Goal: Contribute content: Contribute content

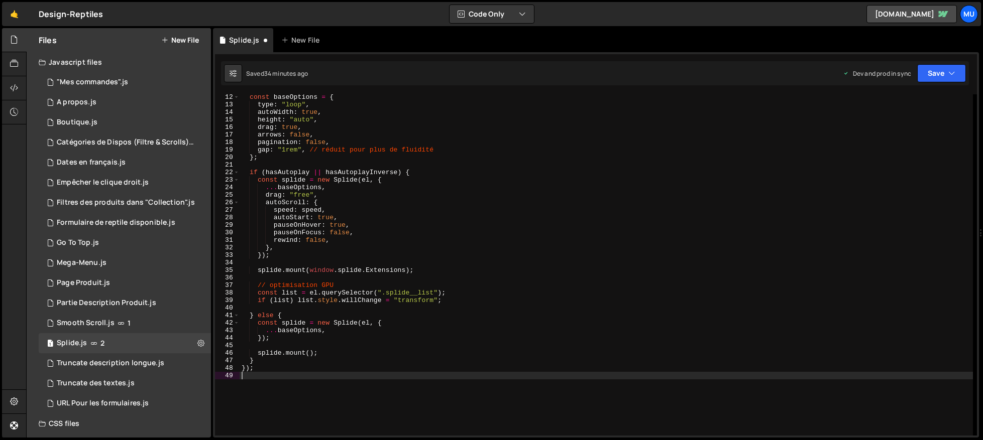
scroll to position [84, 0]
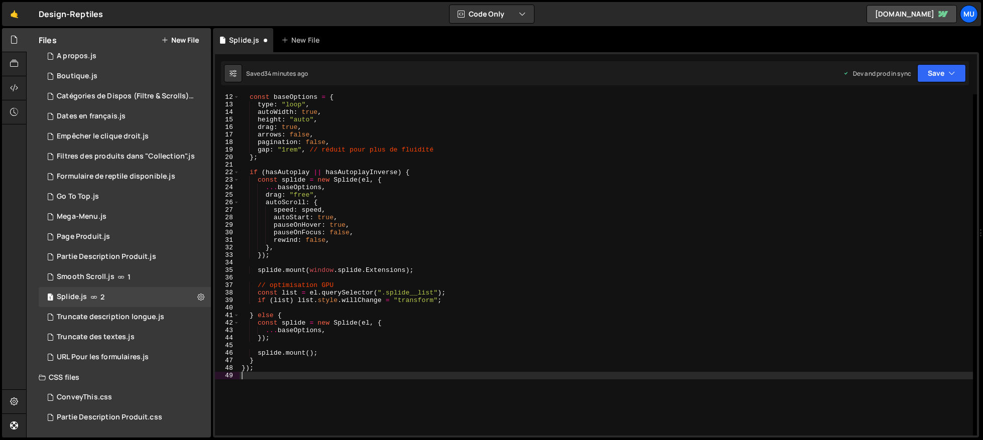
click at [192, 38] on button "New File" at bounding box center [180, 40] width 38 height 8
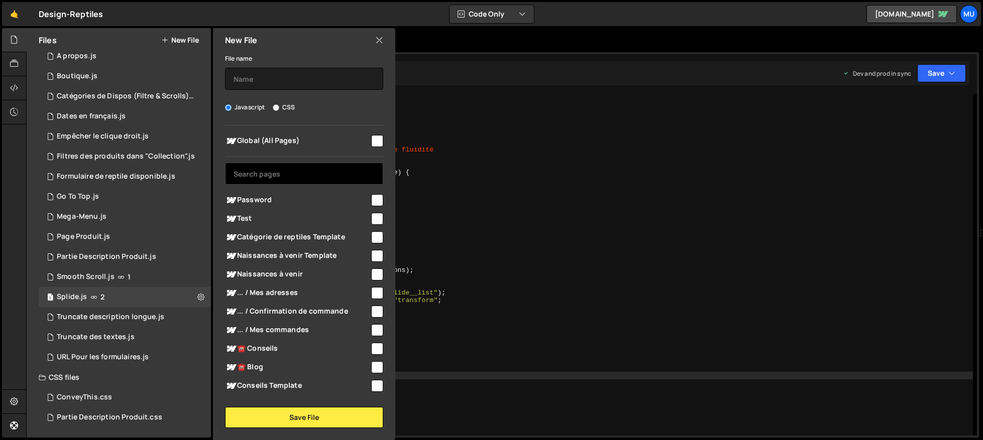
click at [259, 167] on input "text" at bounding box center [304, 174] width 158 height 22
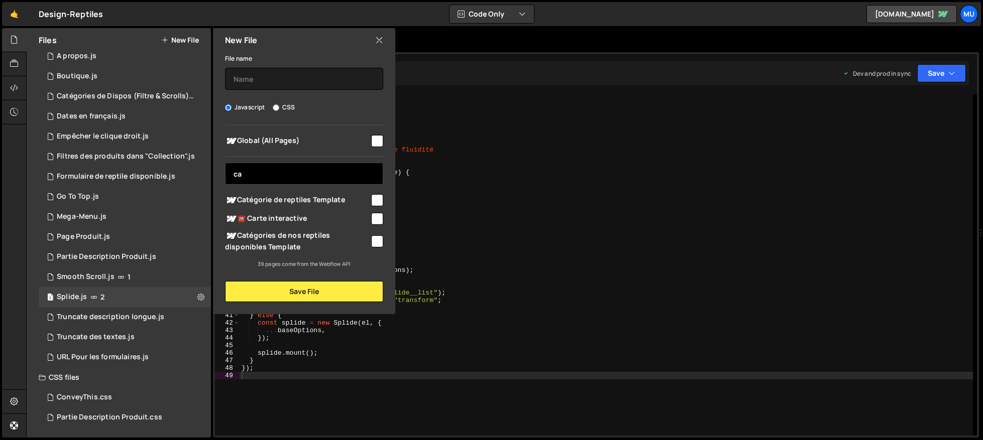
type input "ca"
click at [268, 195] on span "Catégorie de reptiles Template" at bounding box center [297, 200] width 145 height 12
checkbox input "true"
click at [278, 217] on span "☎️ Carte interactive" at bounding box center [297, 219] width 145 height 12
checkbox input "true"
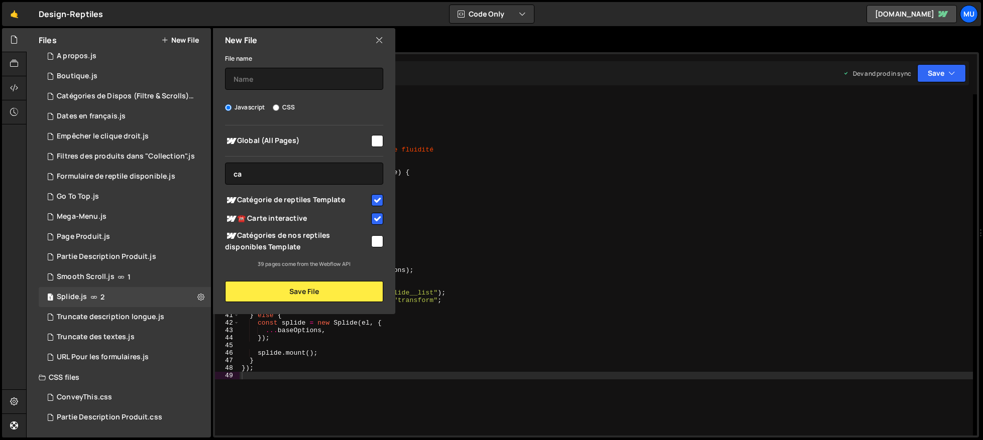
click at [328, 199] on span "Catégorie de reptiles Template" at bounding box center [297, 200] width 145 height 12
checkbox input "false"
click at [292, 81] on input "text" at bounding box center [304, 79] width 158 height 22
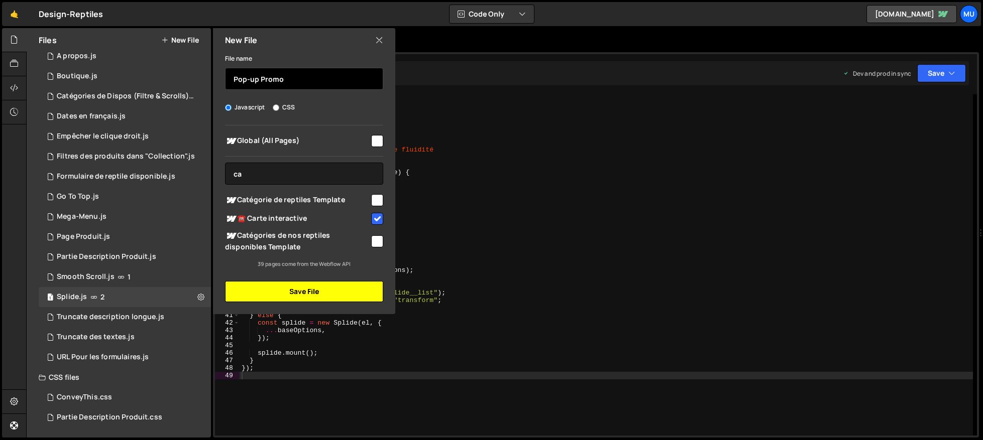
type input "Pop-up Promo"
click at [299, 294] on button "Save File" at bounding box center [304, 291] width 158 height 21
checkbox input "false"
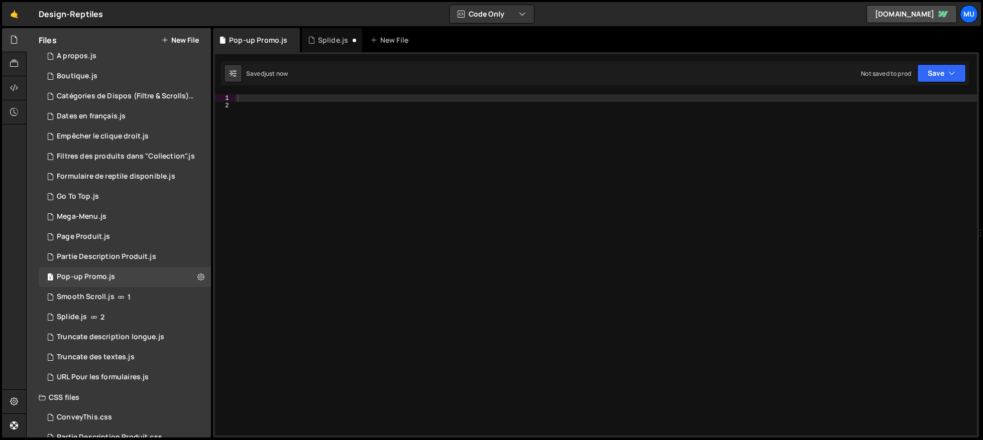
click at [173, 43] on button "New File" at bounding box center [180, 40] width 38 height 8
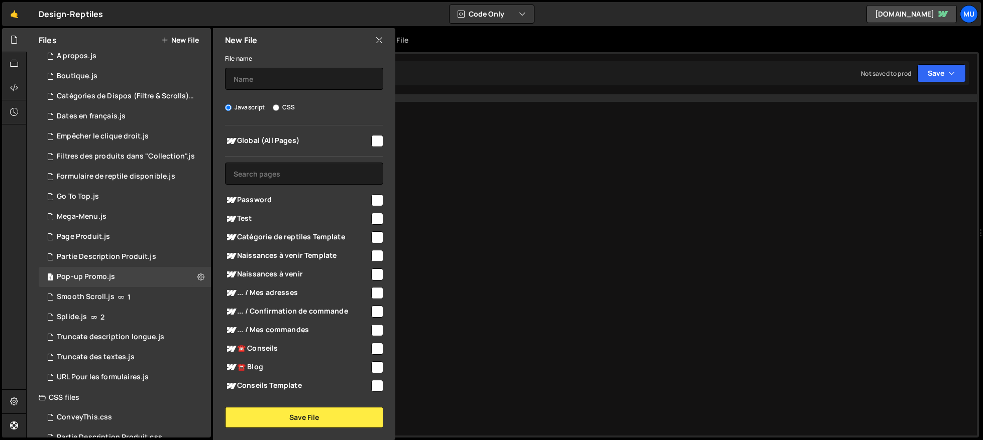
click at [379, 41] on icon at bounding box center [379, 40] width 8 height 11
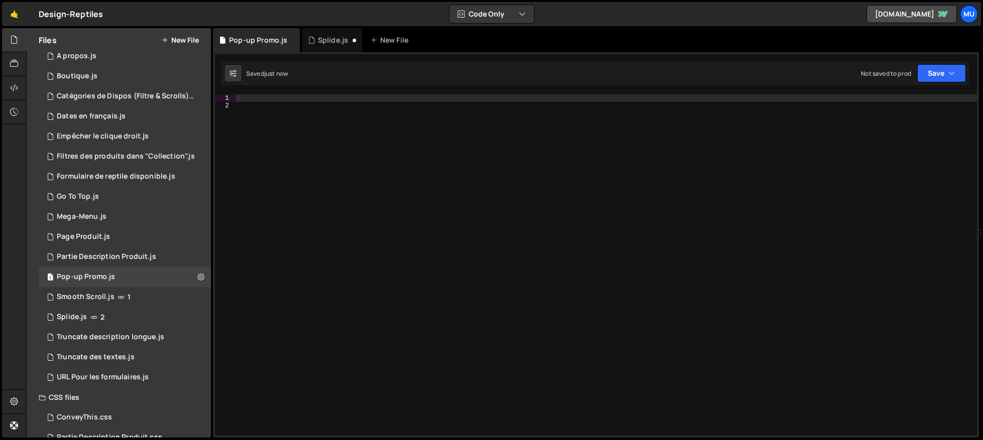
click at [428, 134] on div at bounding box center [605, 272] width 741 height 356
click at [410, 97] on div at bounding box center [605, 272] width 741 height 356
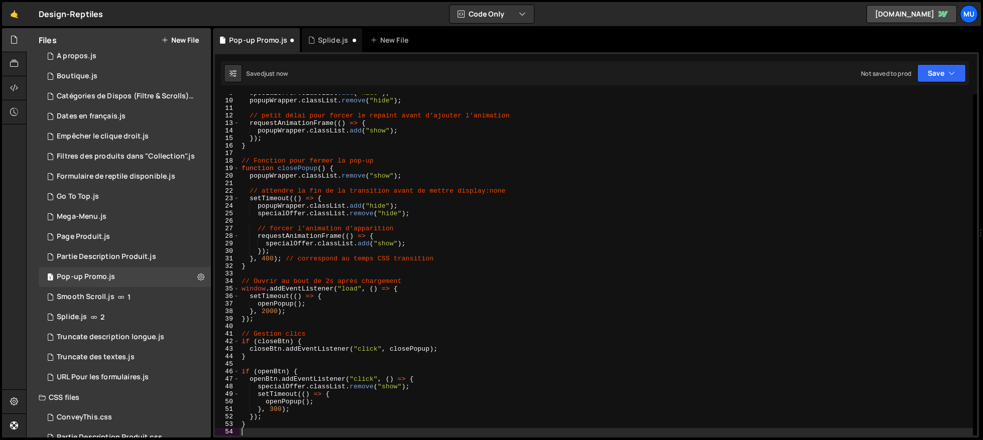
scroll to position [65, 0]
click at [183, 41] on button "New File" at bounding box center [180, 40] width 38 height 8
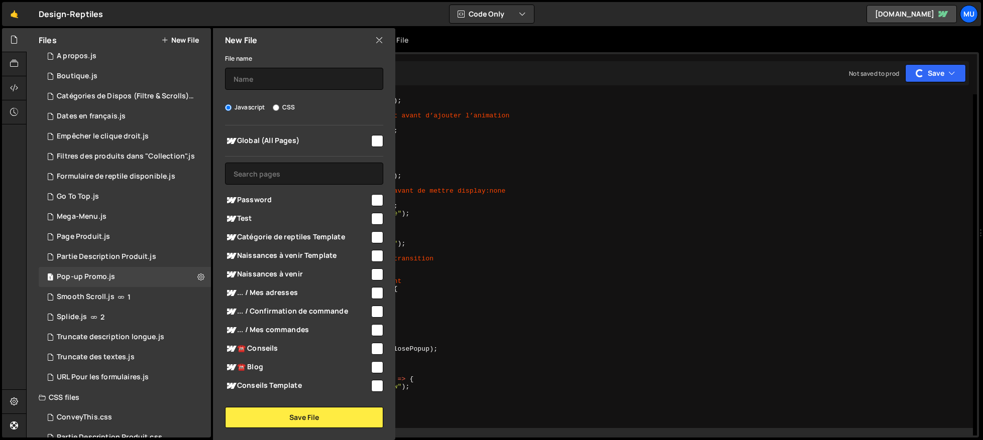
scroll to position [532, 0]
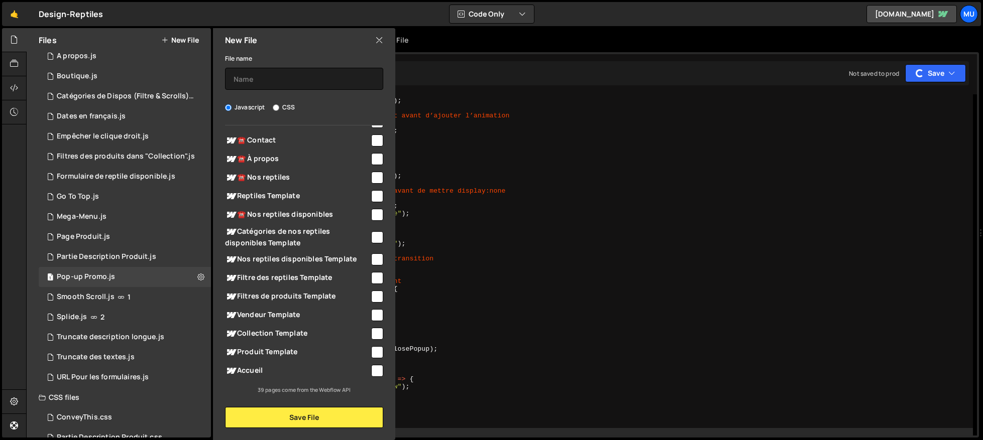
click at [279, 104] on label "CSS" at bounding box center [284, 107] width 22 height 10
click at [279, 104] on input "CSS" at bounding box center [276, 107] width 7 height 7
radio input "true"
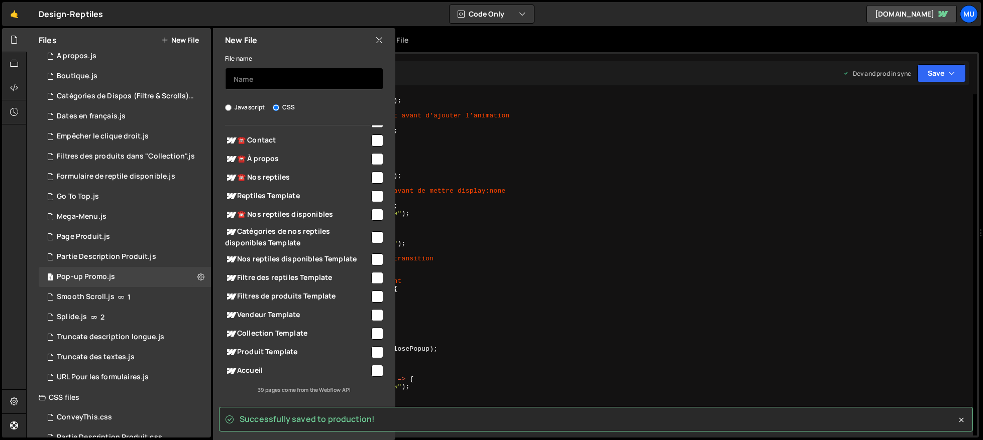
click at [264, 72] on input "text" at bounding box center [304, 79] width 158 height 22
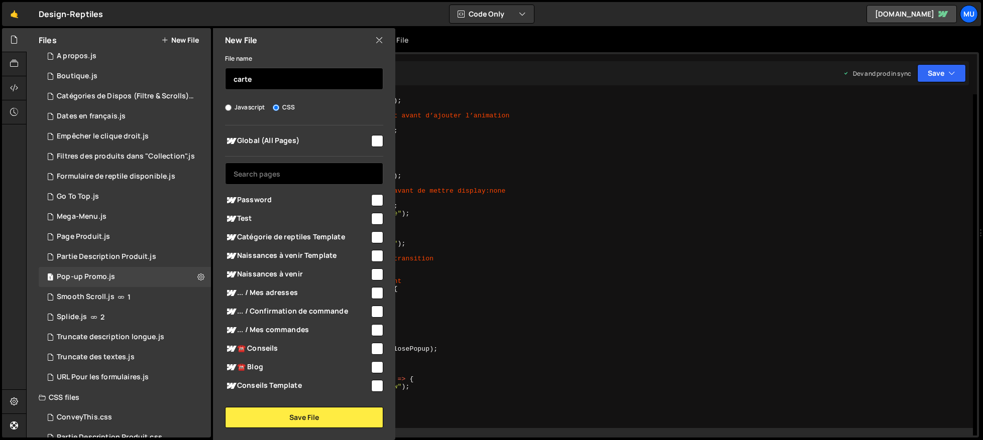
type input "carte"
click at [281, 170] on input "text" at bounding box center [304, 174] width 158 height 22
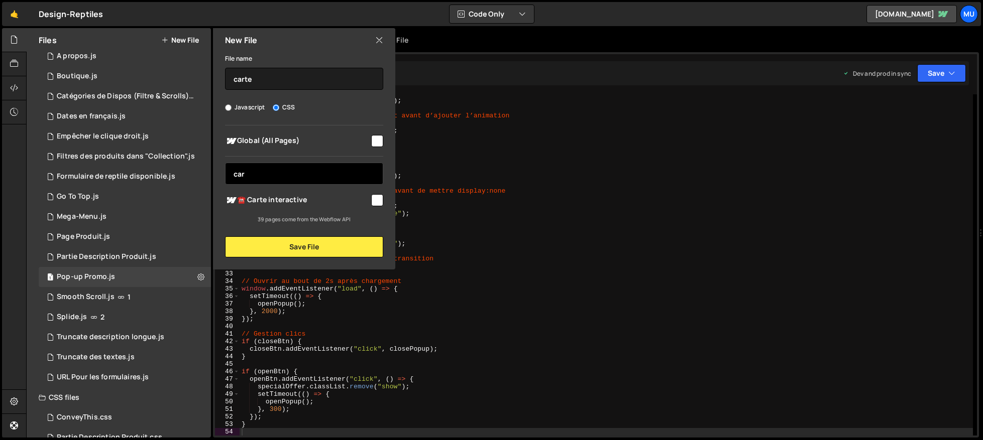
type input "car"
click at [276, 199] on span "☎️ Carte interactive" at bounding box center [297, 200] width 145 height 12
checkbox input "true"
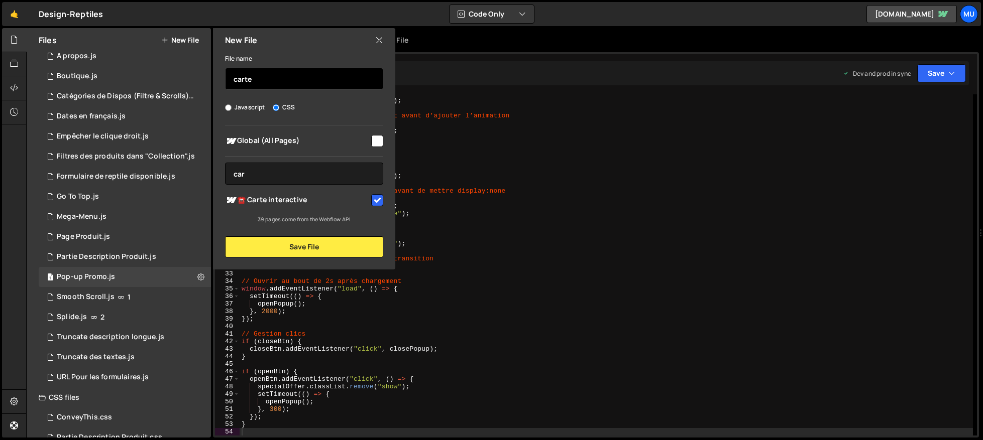
click at [274, 77] on input "carte" at bounding box center [304, 79] width 158 height 22
type input "Pop-up Promo"
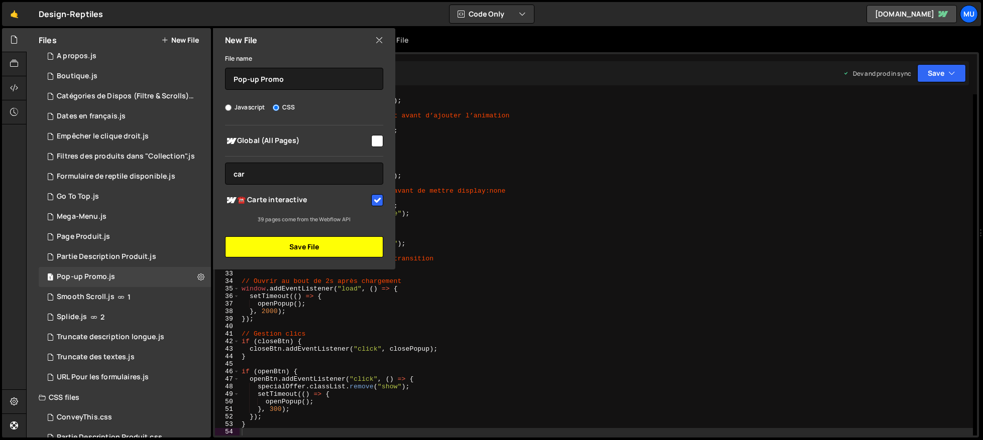
click at [268, 251] on button "Save File" at bounding box center [304, 246] width 158 height 21
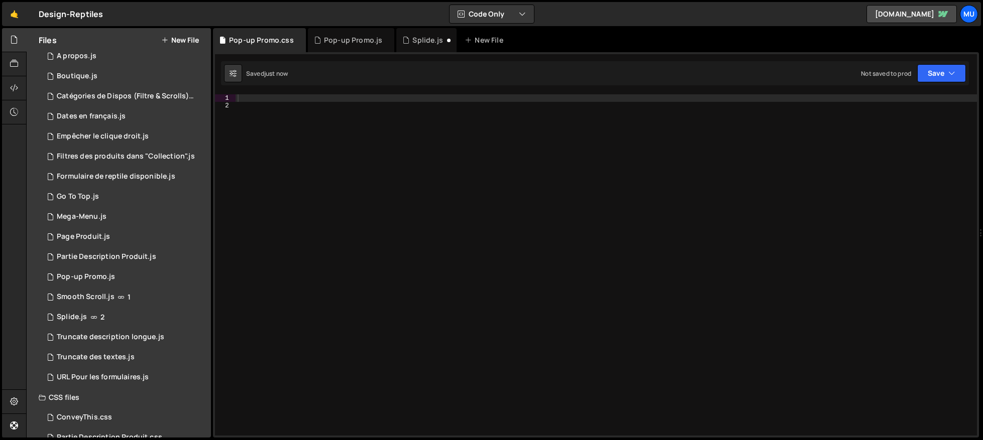
click at [519, 222] on div at bounding box center [605, 272] width 741 height 356
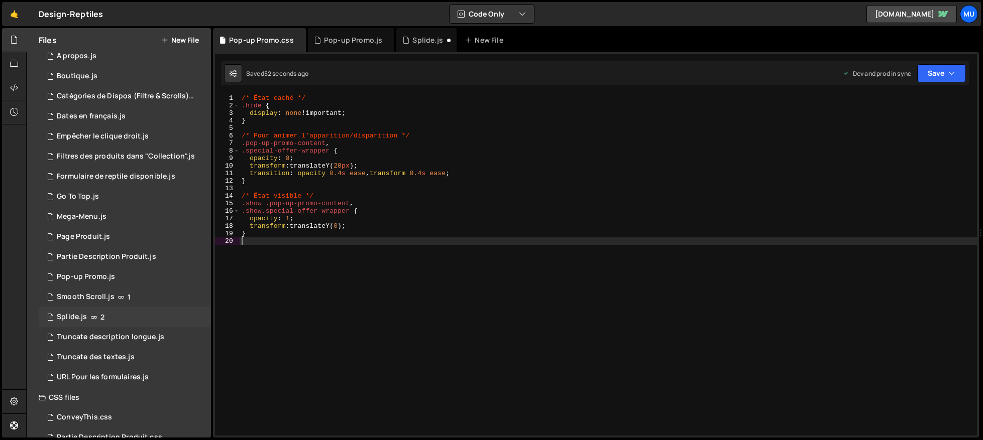
scroll to position [86, 0]
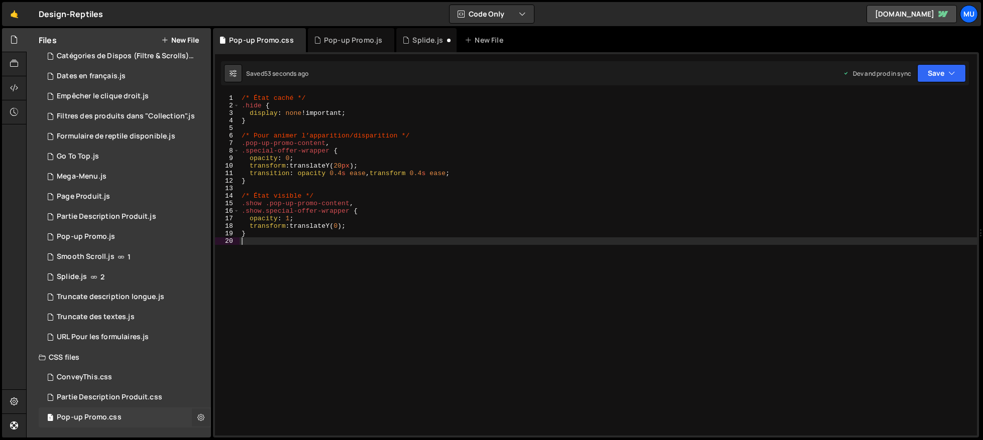
click at [197, 418] on icon at bounding box center [200, 418] width 7 height 10
type input "Pop-up Promo"
radio input "false"
radio input "true"
checkbox input "true"
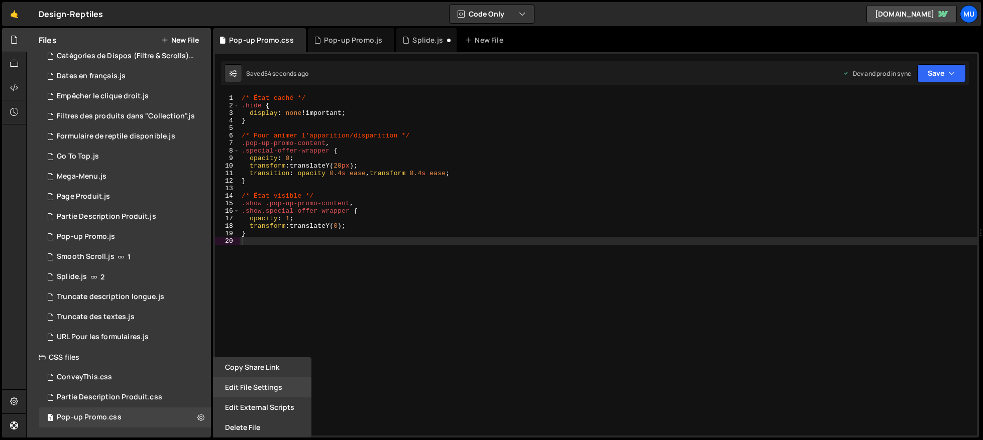
click at [254, 387] on button "Edit File Settings" at bounding box center [262, 388] width 98 height 20
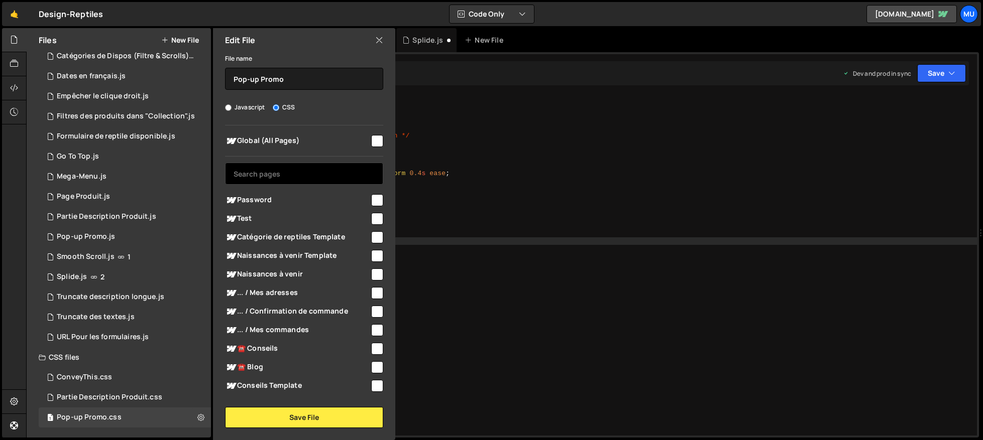
click at [292, 176] on input "text" at bounding box center [304, 174] width 158 height 22
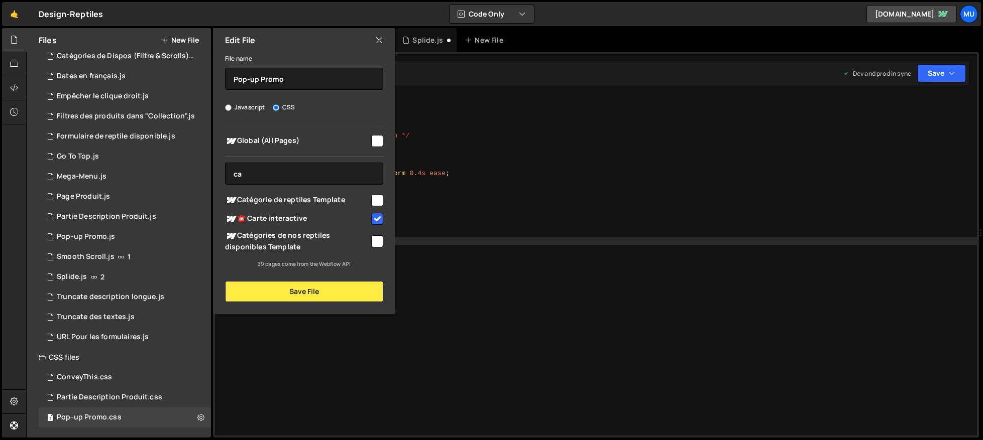
click at [514, 348] on div "/* État caché */ .hide { display : none !important ; } /* Pour animer l’apparit…" at bounding box center [607, 272] width 737 height 356
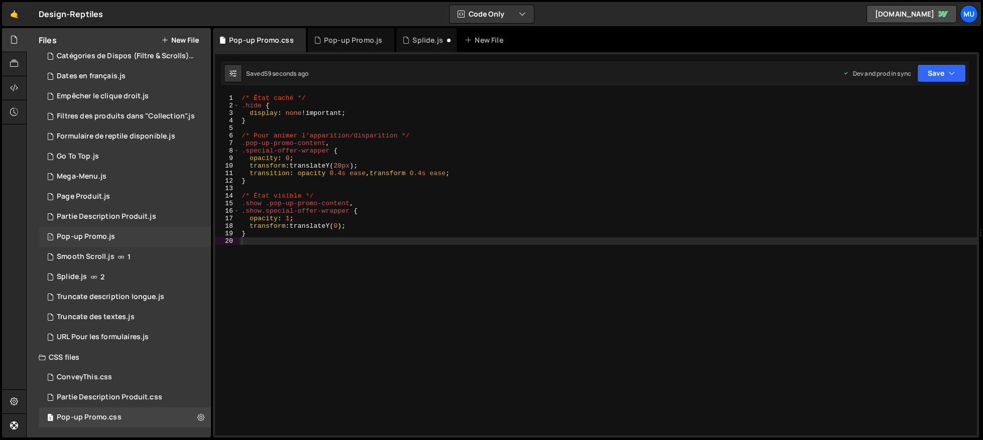
click at [192, 236] on div "1 Pop-up Promo.js 0" at bounding box center [125, 237] width 172 height 20
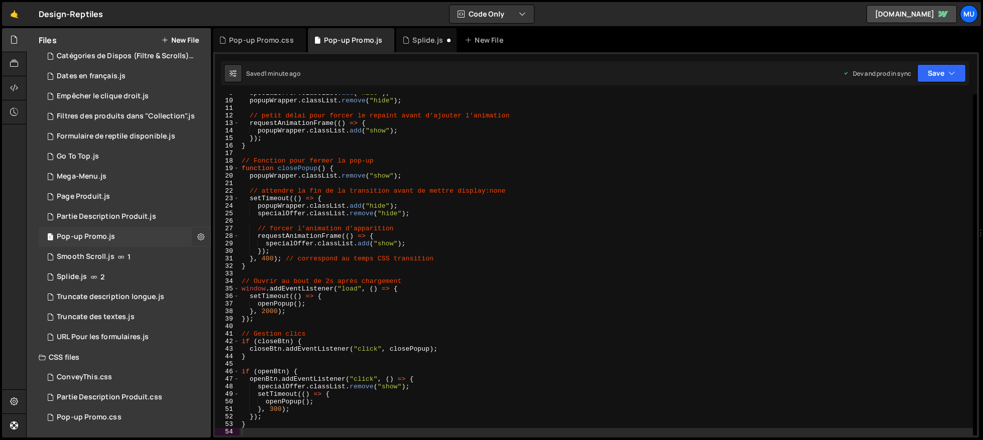
click at [197, 237] on icon at bounding box center [200, 237] width 7 height 10
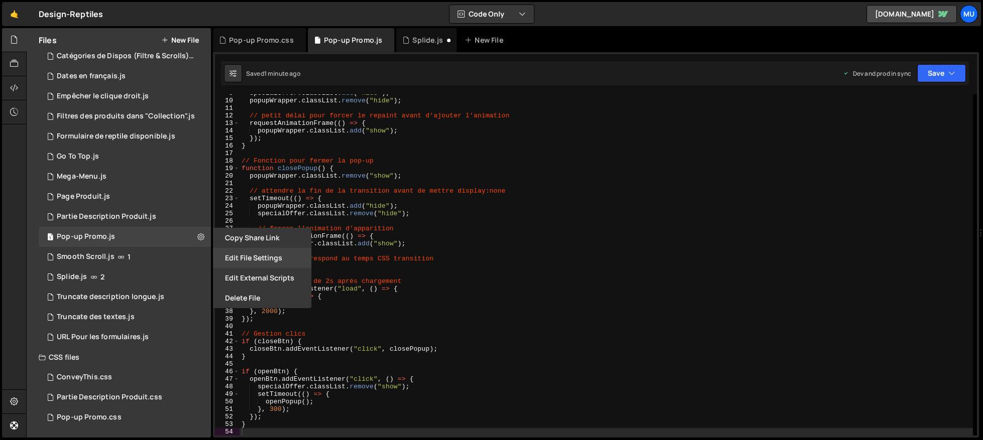
click at [275, 265] on button "Edit File Settings" at bounding box center [262, 258] width 98 height 20
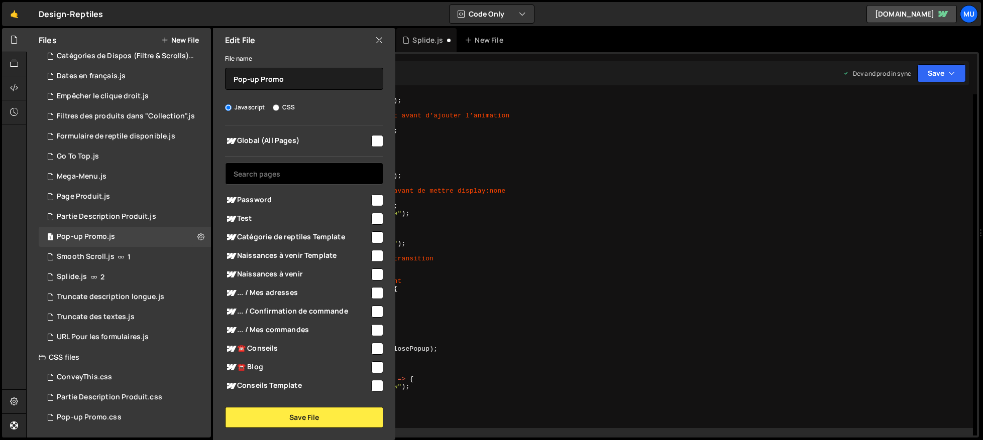
click at [300, 174] on input "text" at bounding box center [304, 174] width 158 height 22
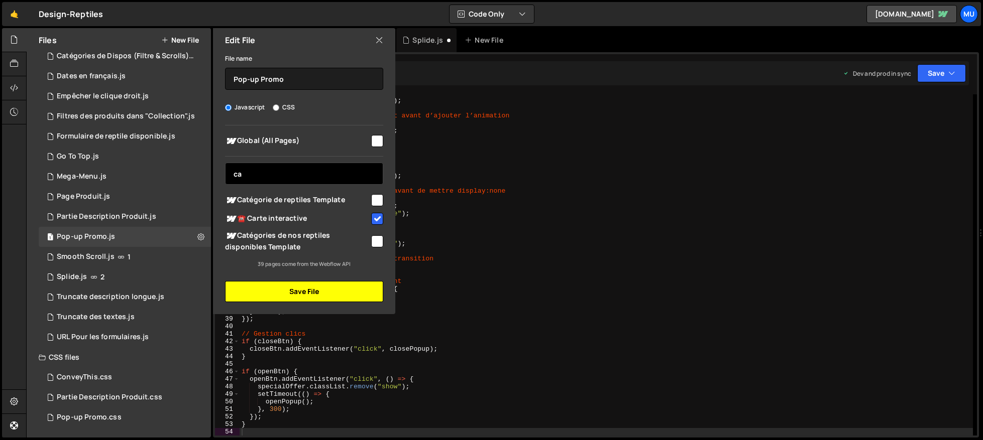
type input "ca"
click at [321, 291] on button "Save File" at bounding box center [304, 291] width 158 height 21
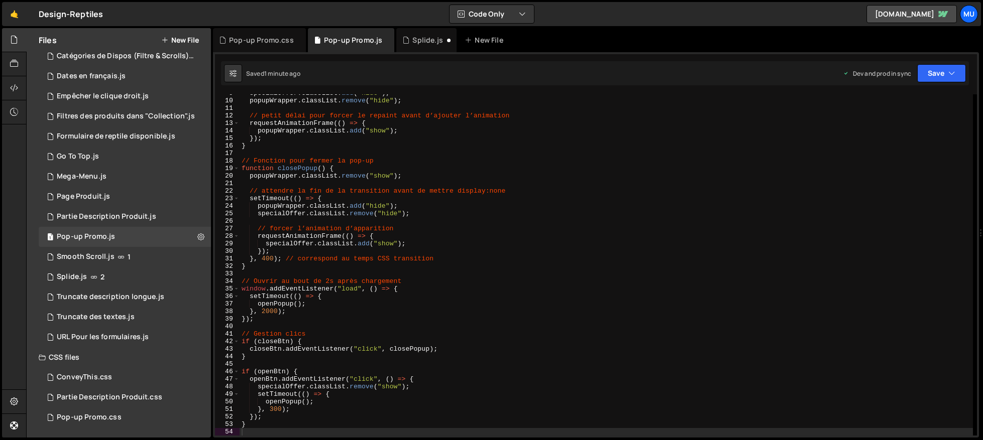
type textarea "// forcer l’animation d’apparition"
click at [439, 231] on div "specialOffer . classList . add ( "hide" ) ; popupWrapper . classList . remove (…" at bounding box center [605, 267] width 733 height 356
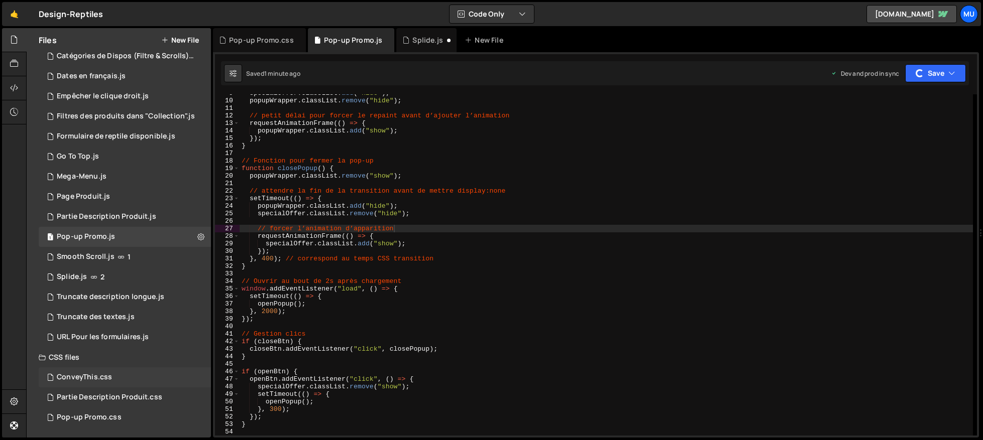
click at [120, 374] on div "ConveyThis.css 0" at bounding box center [125, 378] width 172 height 20
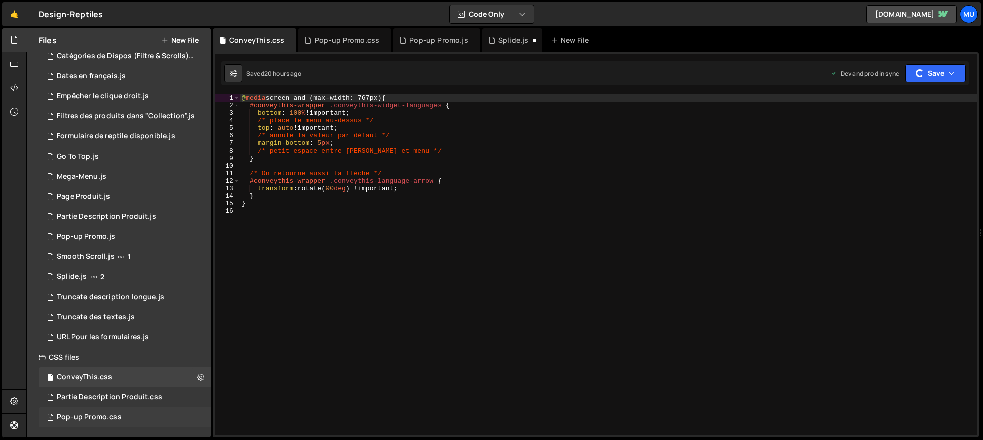
click at [98, 411] on div "1 Pop-up Promo.css 0" at bounding box center [125, 418] width 172 height 20
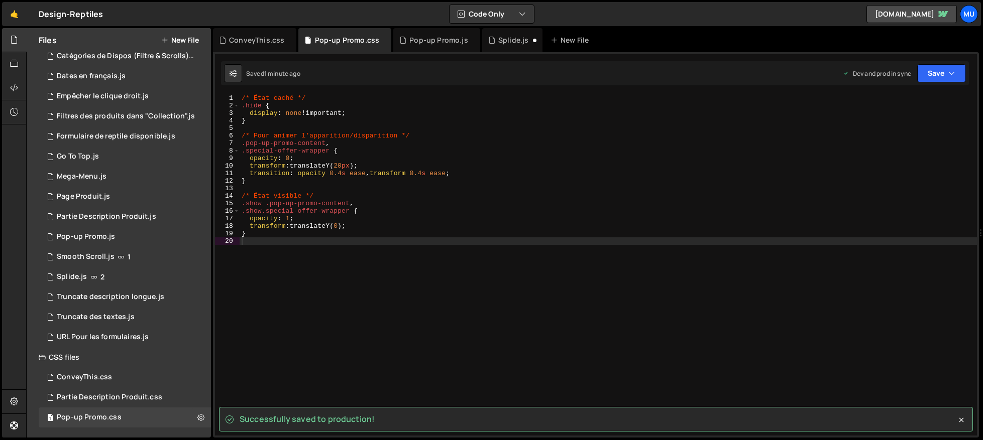
type textarea "transition: opacity 0.4s ease, transform 0.4s ease;"
click at [485, 172] on div "/* État caché */ .hide { display : none !important ; } /* Pour animer l’apparit…" at bounding box center [607, 272] width 737 height 356
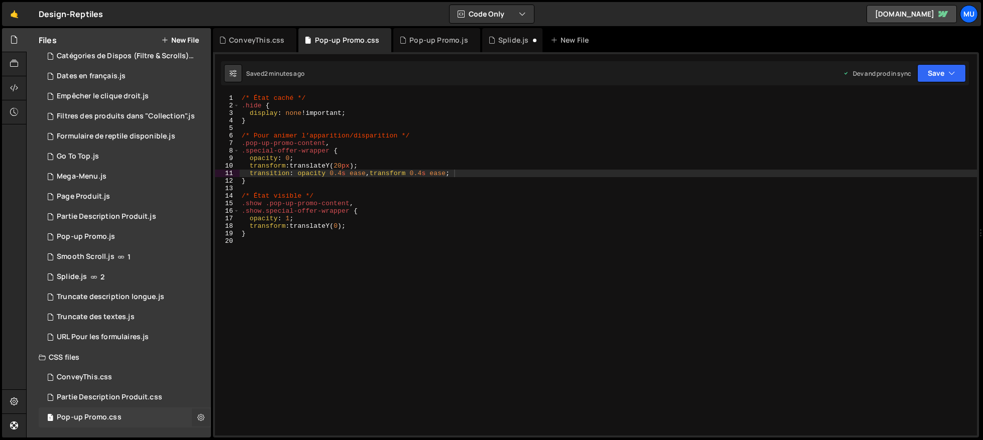
click at [198, 418] on icon at bounding box center [200, 418] width 7 height 10
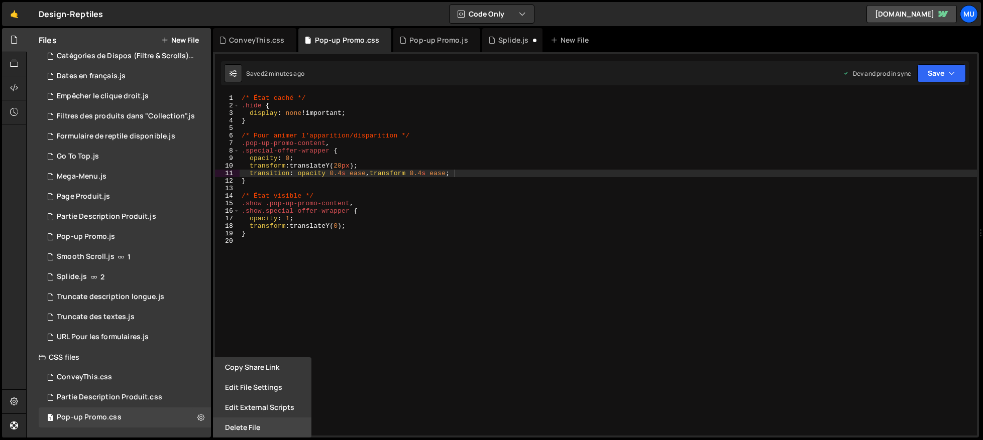
click at [240, 426] on button "Delete File" at bounding box center [262, 428] width 98 height 20
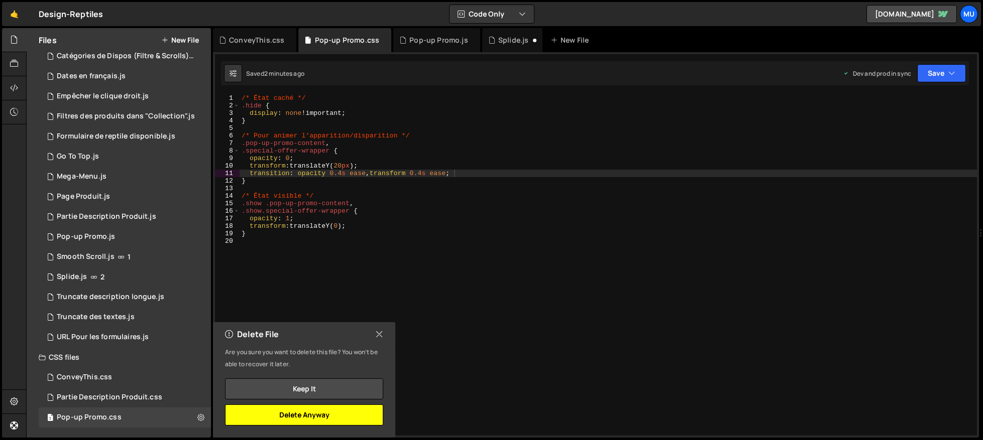
click at [329, 417] on button "Delete Anyway" at bounding box center [304, 415] width 158 height 21
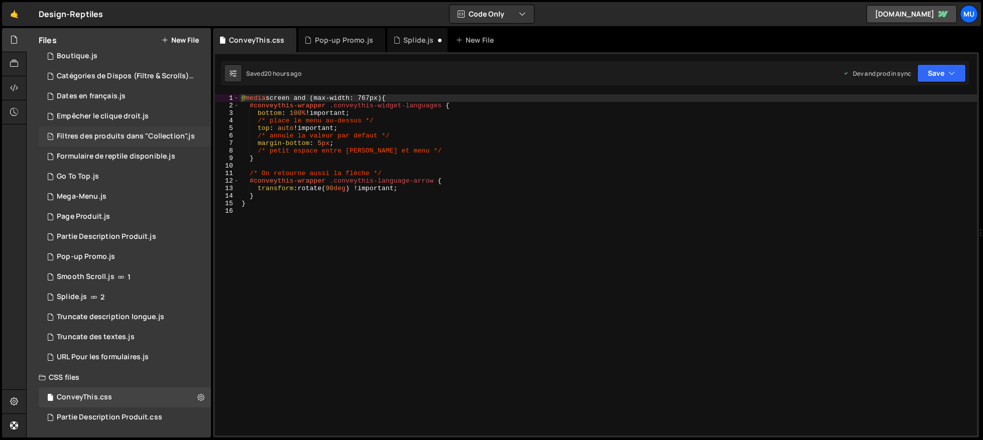
scroll to position [0, 0]
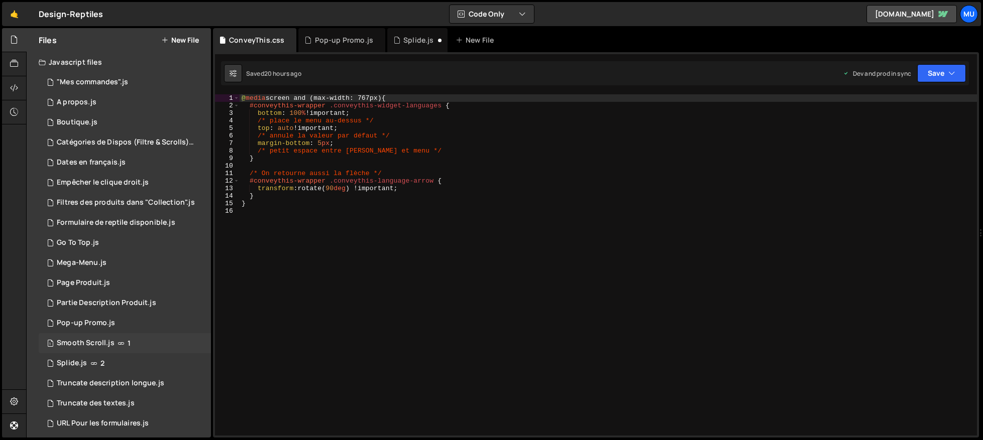
drag, startPoint x: 176, startPoint y: 344, endPoint x: 185, endPoint y: 345, distance: 9.1
click at [176, 344] on div "1 Smooth Scroll.js 1" at bounding box center [125, 343] width 172 height 20
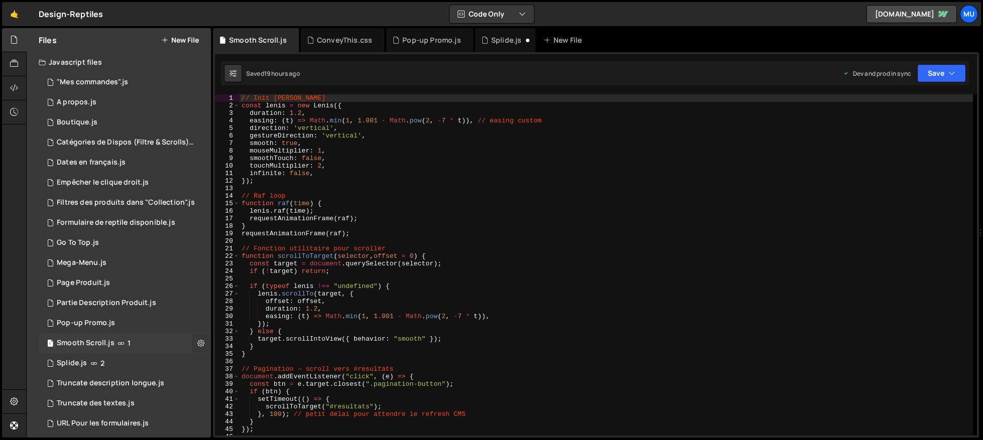
click at [197, 343] on icon at bounding box center [200, 343] width 7 height 10
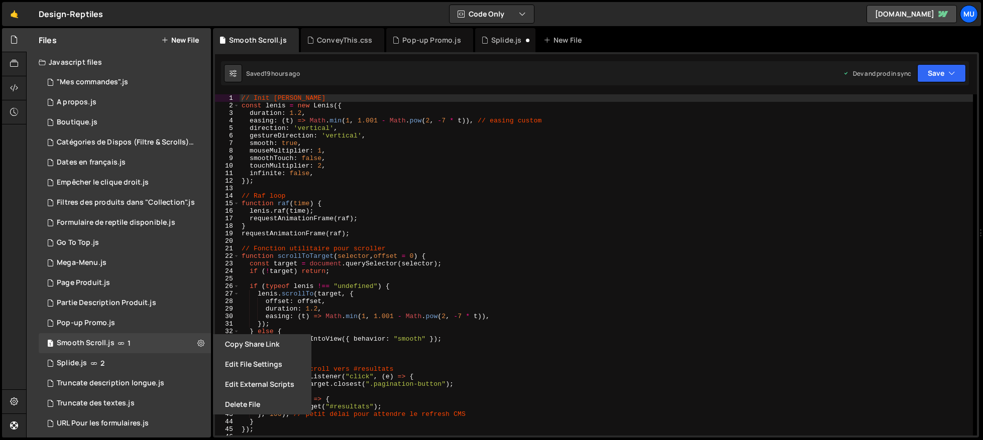
type textarea "[PERSON_NAME].scrollTo(target, {"
click at [361, 292] on div "// Init [PERSON_NAME] const [PERSON_NAME] = new [PERSON_NAME] ({ duration : 1.2…" at bounding box center [605, 272] width 733 height 356
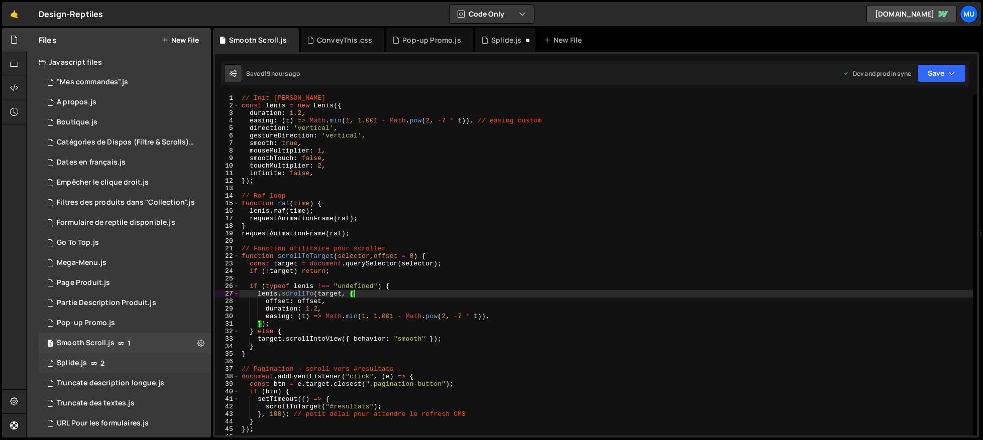
click at [132, 358] on div "1 Splide.js 2" at bounding box center [125, 363] width 172 height 20
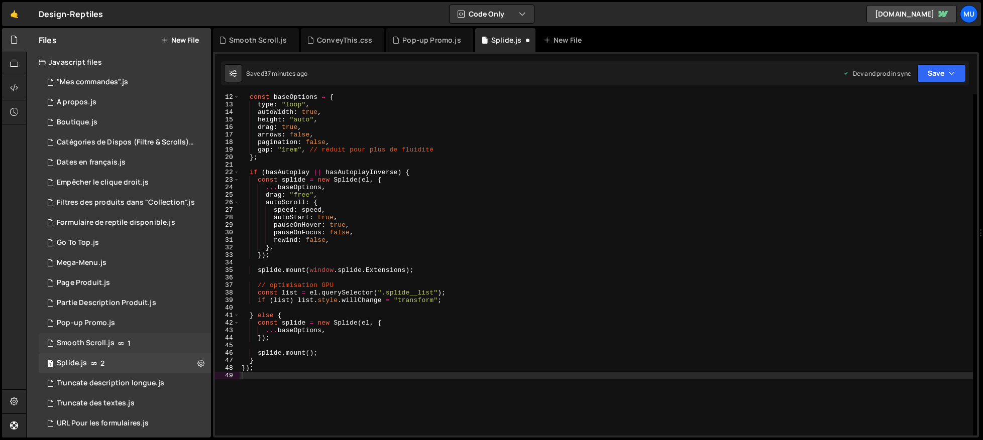
click at [117, 344] on icon at bounding box center [120, 343] width 7 height 8
click at [120, 323] on div "1 Pop-up Promo.js 0" at bounding box center [125, 323] width 172 height 20
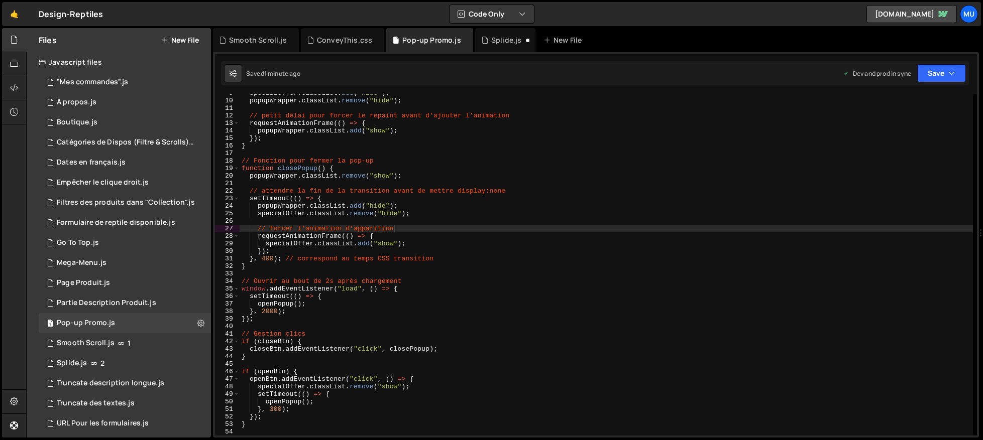
click at [624, 302] on div "specialOffer . classList . add ( "hide" ) ; popupWrapper . classList . remove (…" at bounding box center [605, 267] width 733 height 356
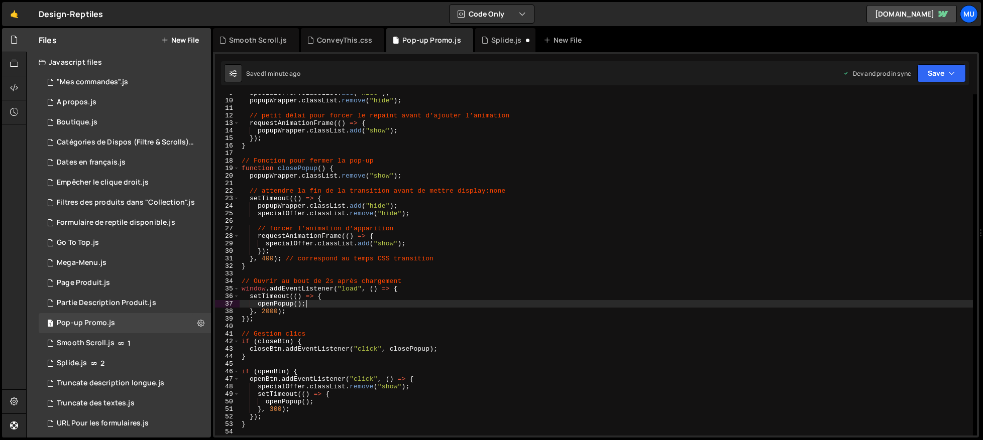
click at [628, 292] on div "specialOffer . classList . add ( "hide" ) ; popupWrapper . classList . remove (…" at bounding box center [605, 267] width 733 height 356
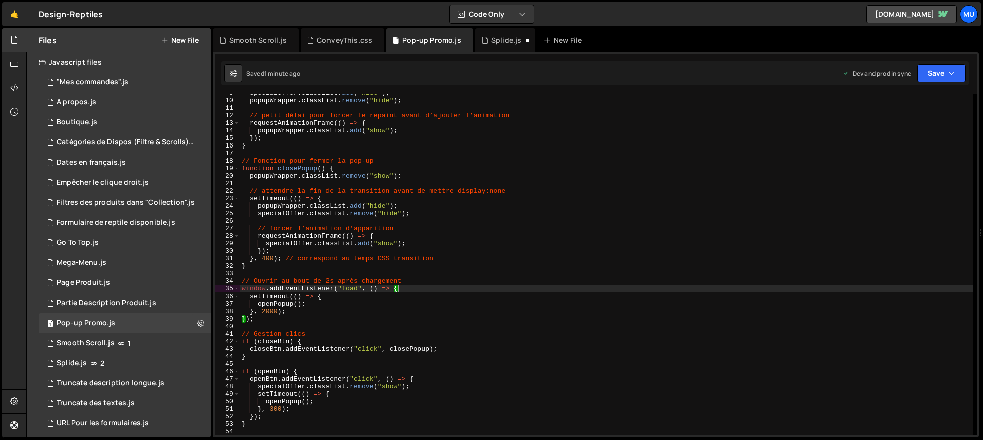
type textarea "}"
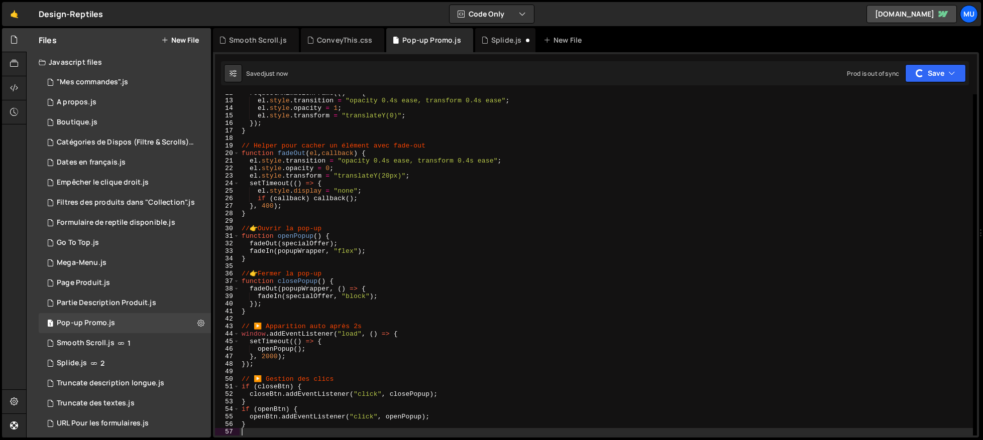
scroll to position [144, 0]
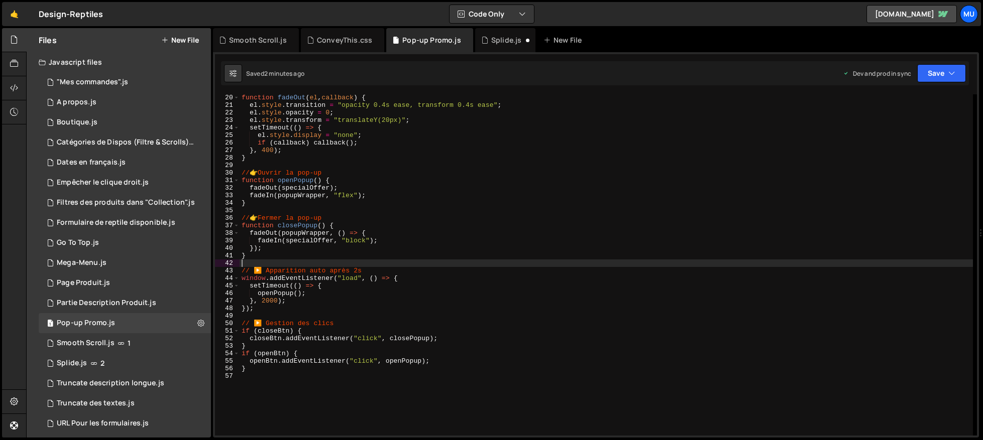
click at [418, 263] on div "function fadeOut ( el , callback ) { el . style . transition = "opacity 0.4s ea…" at bounding box center [605, 272] width 733 height 356
type textarea "}"
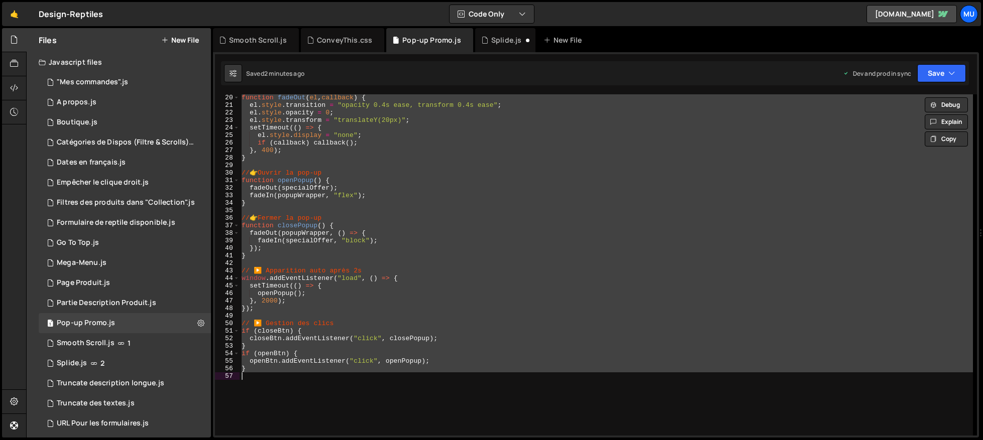
click at [537, 262] on div "function fadeOut ( el , callback ) { el . style . transition = "opacity 0.4s ea…" at bounding box center [605, 272] width 733 height 356
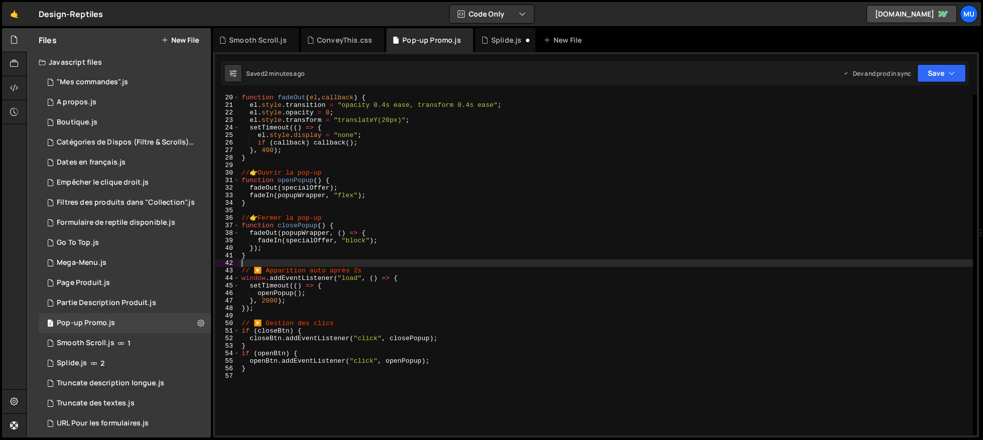
type textarea "}"
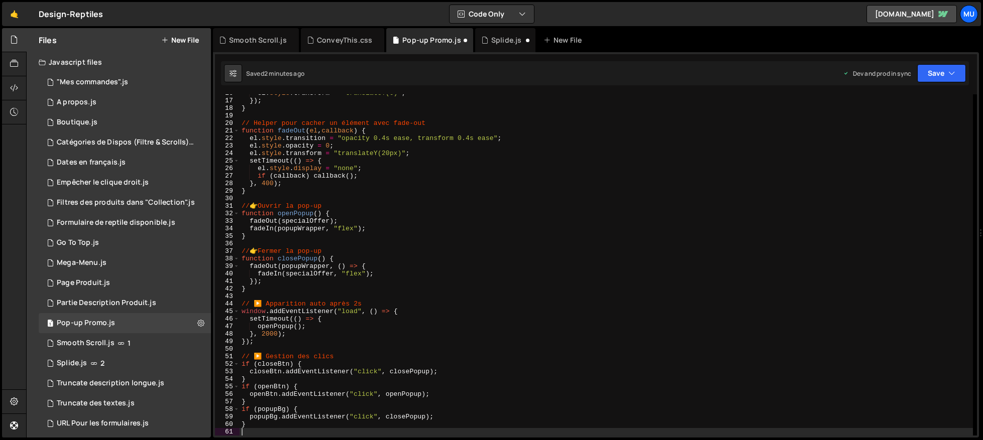
scroll to position [118, 0]
click at [511, 46] on div "Splide.js" at bounding box center [505, 40] width 60 height 24
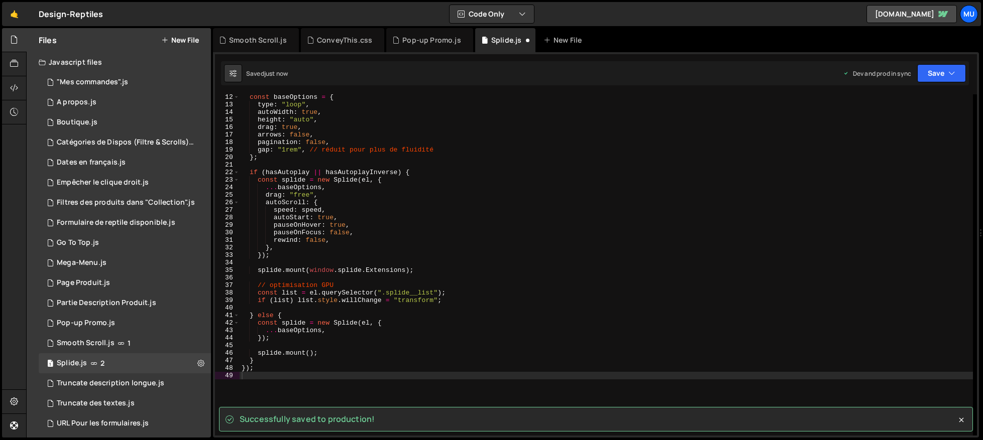
click at [502, 191] on div "const baseOptions = { type : "loop" , autoWidth : true , height : "auto" , drag…" at bounding box center [605, 271] width 733 height 356
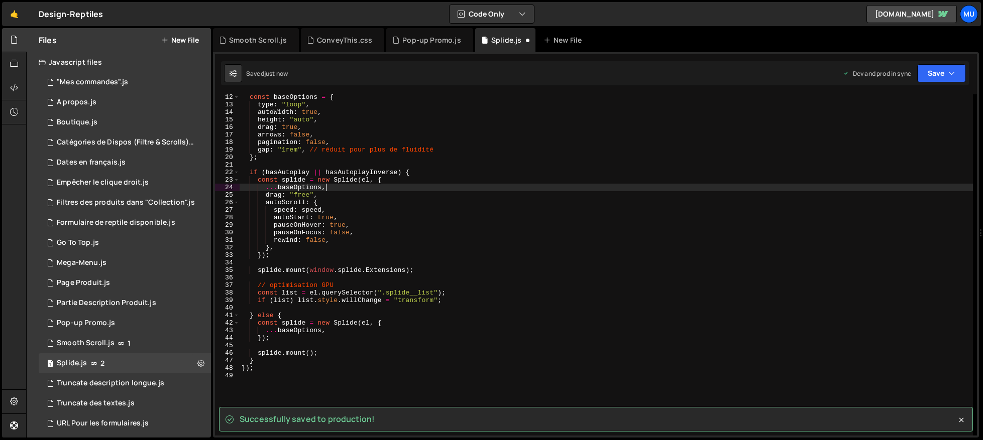
click at [408, 196] on div "const baseOptions = { type : "loop" , autoWidth : true , height : "auto" , drag…" at bounding box center [605, 271] width 733 height 356
type textarea "drag: "free","
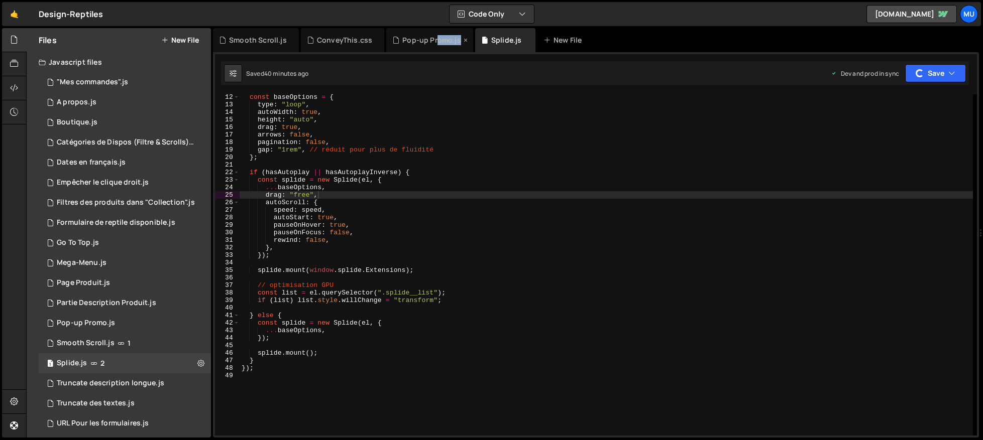
click at [433, 45] on div "Pop-up Promo.js" at bounding box center [429, 40] width 87 height 24
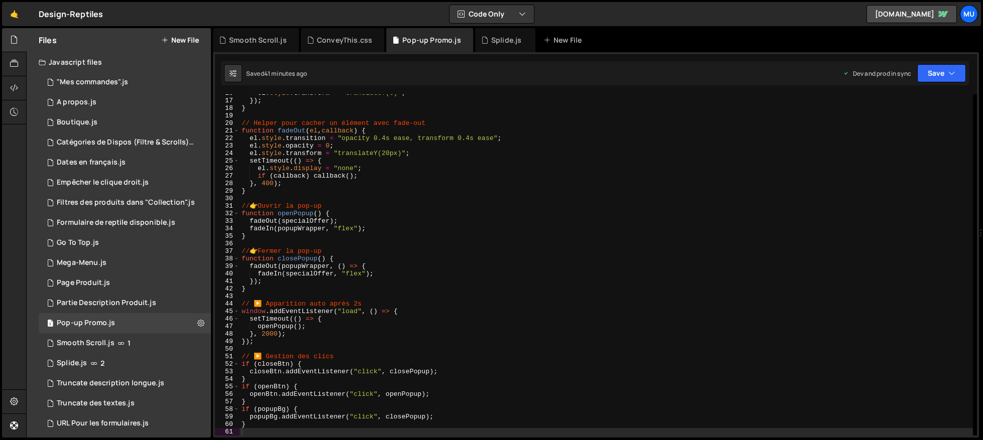
click at [531, 238] on div "el . style . transform = "translateY(0)" ; }) ; } // Helper pour cacher un élém…" at bounding box center [605, 267] width 733 height 356
type textarea "}"
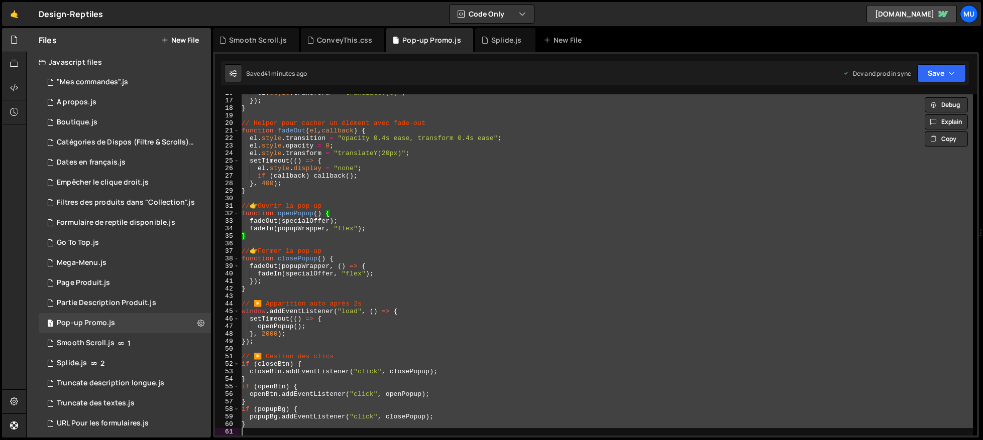
paste textarea
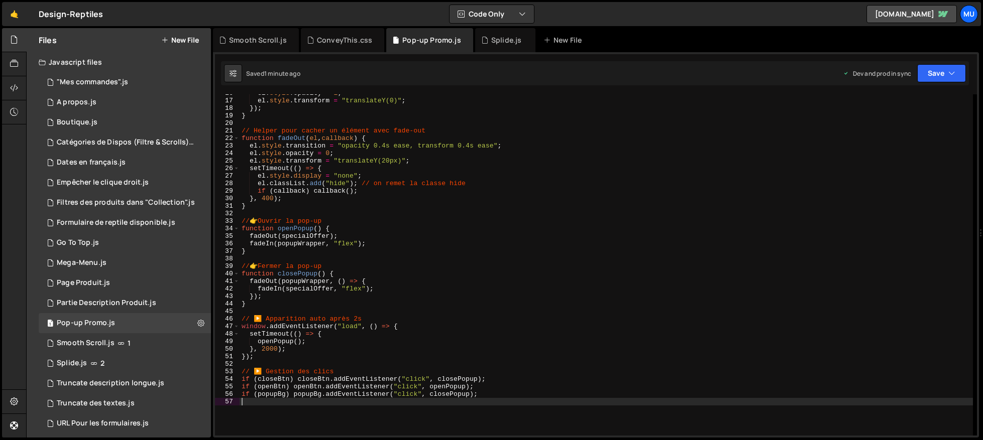
click at [602, 266] on div "el . style . opacity = 1 ; el . style . transform = "translateY(0)" ; }) ; } //…" at bounding box center [605, 267] width 733 height 356
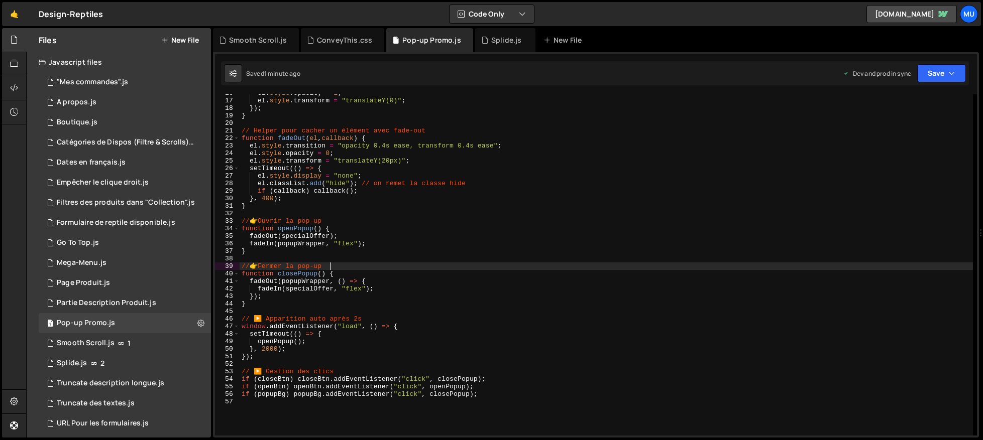
type textarea "if (popupBg) popupBg.addEventListener("click", closePopup);"
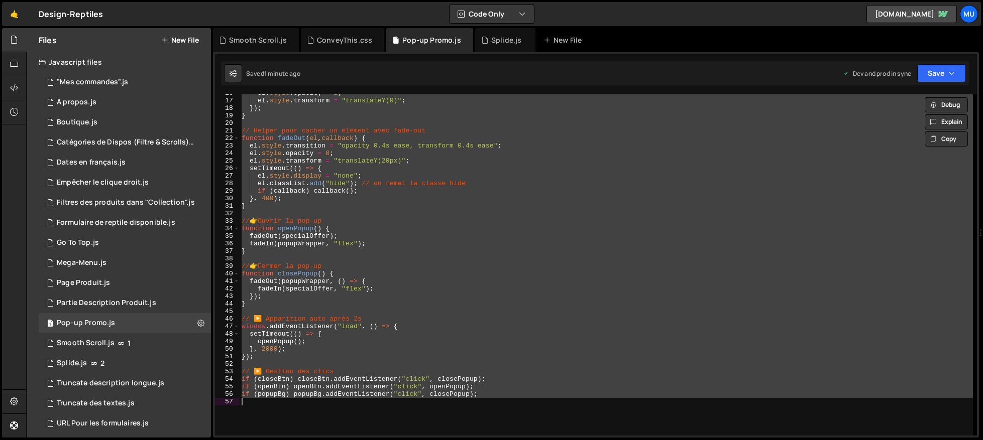
paste textarea
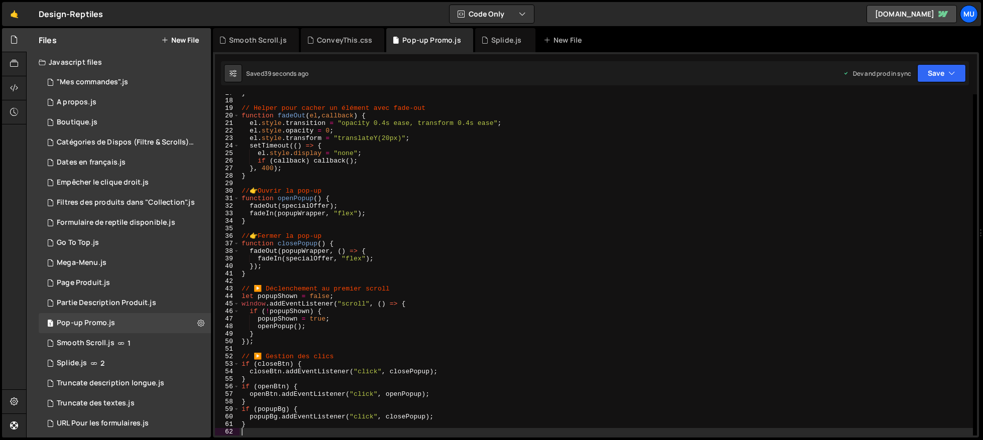
click at [582, 235] on div "} // Helper pour cacher un élément avec fade-out function fadeOut ( el , callba…" at bounding box center [605, 267] width 733 height 356
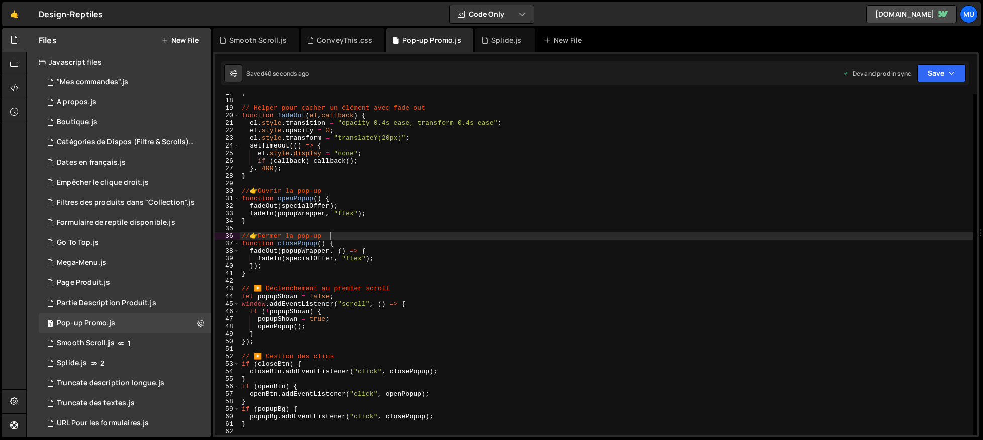
type textarea "}"
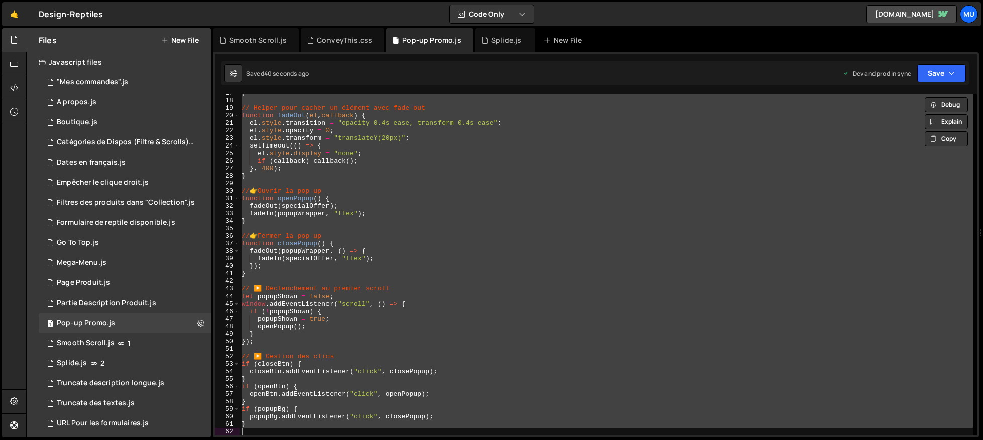
paste textarea
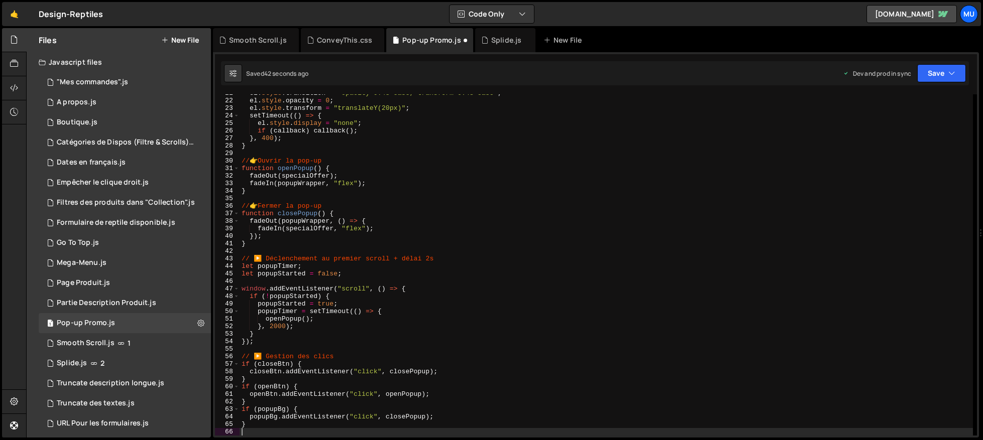
click at [602, 208] on div "el . style . transition = "opacity 0.4s ease, transform 0.4s ease" ; el . style…" at bounding box center [605, 267] width 733 height 356
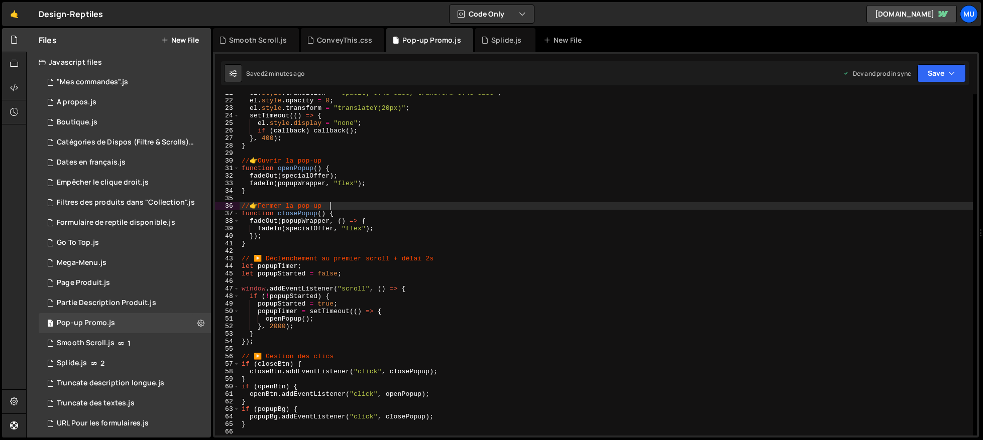
click at [474, 173] on div "el . style . transition = "opacity 0.4s ease, transform 0.4s ease" ; el . style…" at bounding box center [605, 267] width 733 height 356
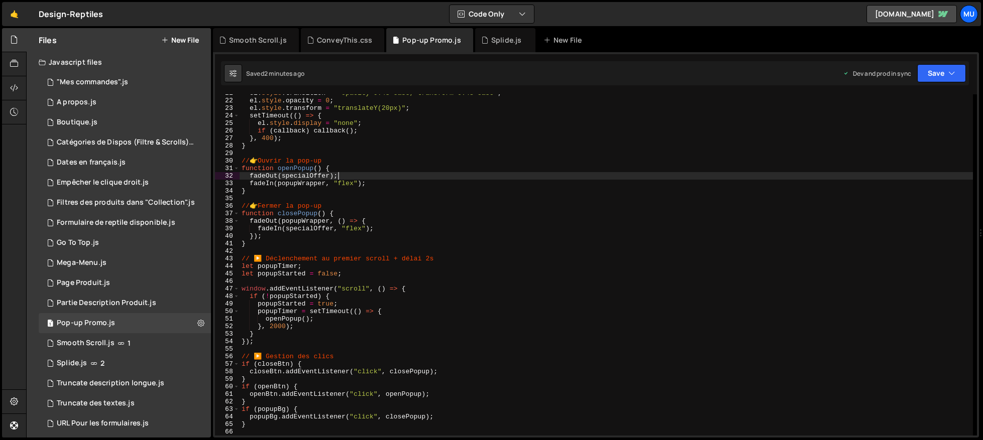
type textarea "}"
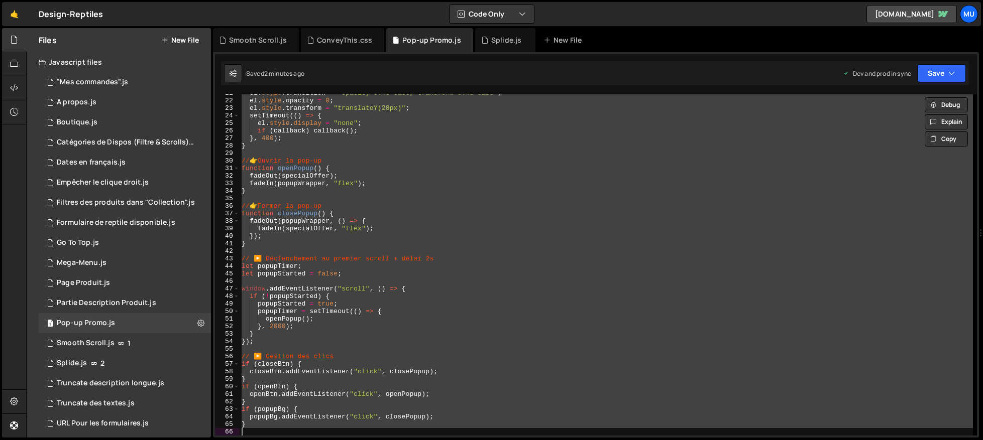
paste textarea
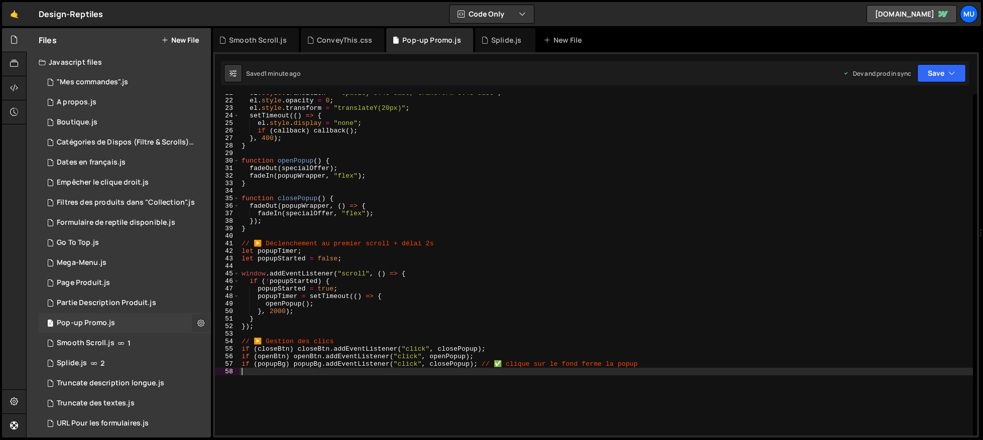
click at [197, 325] on icon at bounding box center [200, 323] width 7 height 10
type input "Pop-up Promo"
radio input "true"
checkbox input "true"
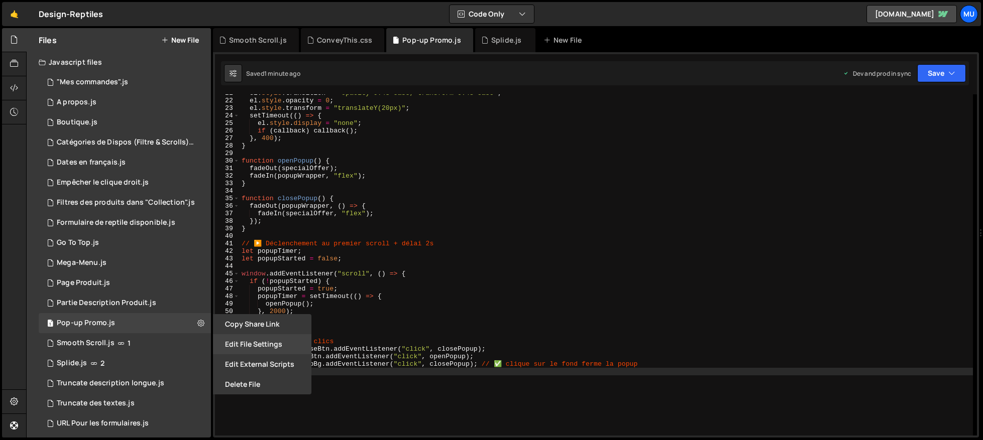
click at [248, 346] on button "Edit File Settings" at bounding box center [262, 344] width 98 height 20
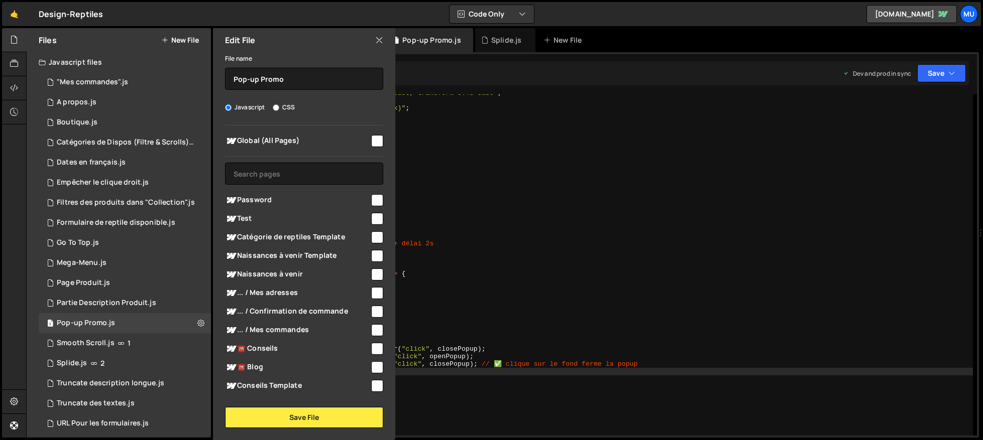
click at [373, 141] on input "checkbox" at bounding box center [377, 141] width 12 height 12
checkbox input "true"
click at [332, 416] on button "Save File" at bounding box center [304, 417] width 158 height 21
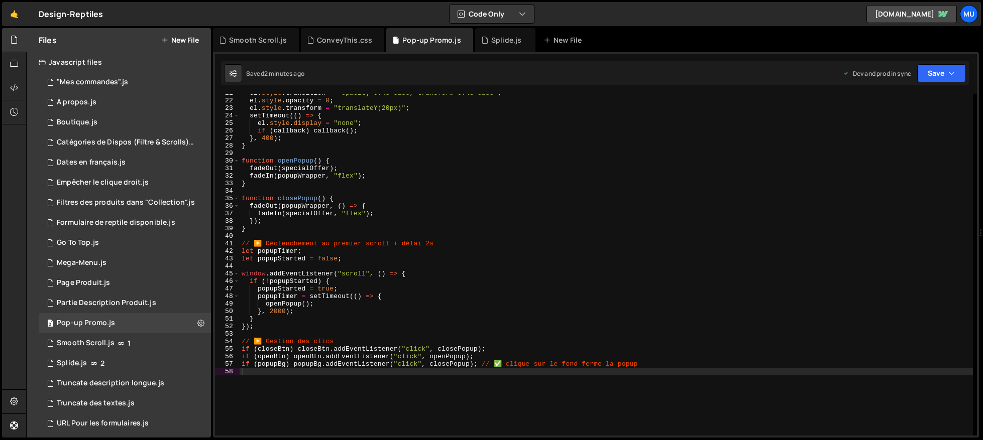
click at [591, 250] on div "el . style . transition = "opacity 0.4s ease, transform 0.4s ease" ; el . style…" at bounding box center [605, 267] width 733 height 356
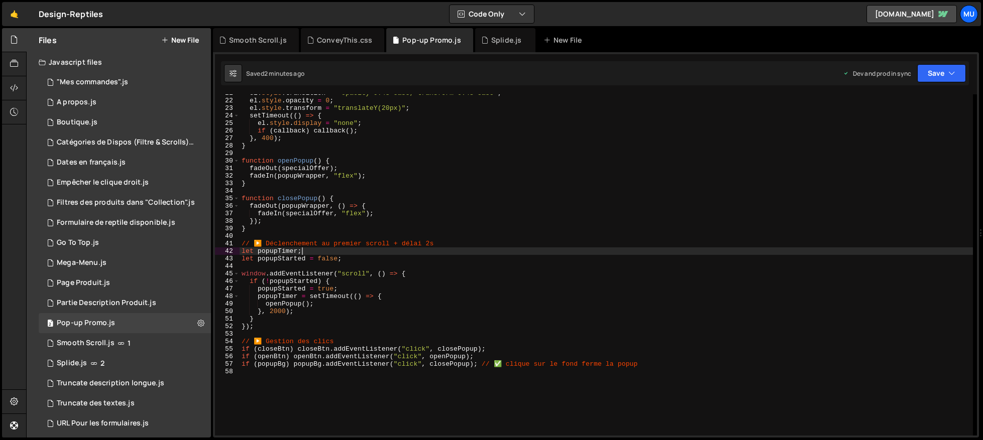
type textarea "if (popupBg) popupBg.addEventListener("click", closePopup); // ✅ clique sur le …"
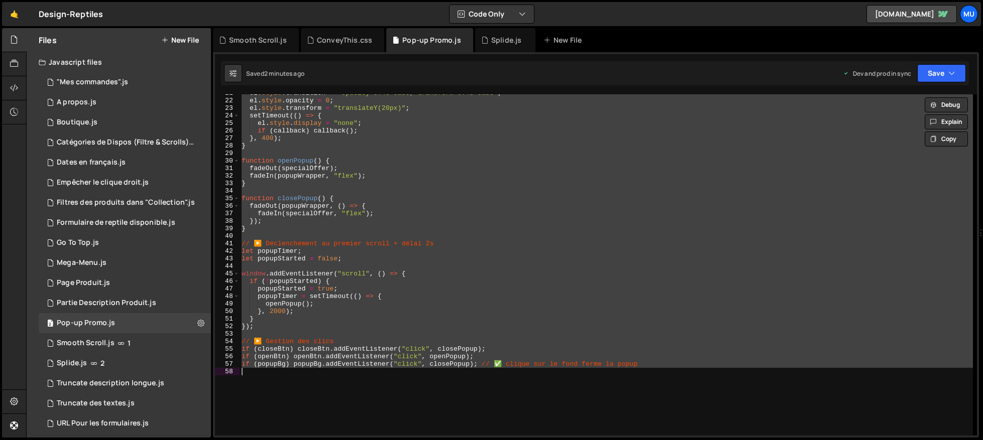
paste textarea
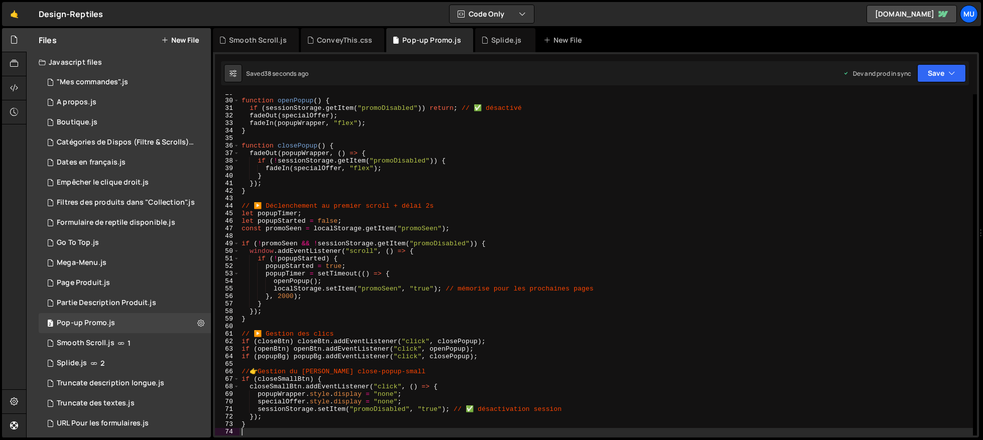
paste textarea "Special Offer Wrapper"
type textarea "Special Offer Wrapper"
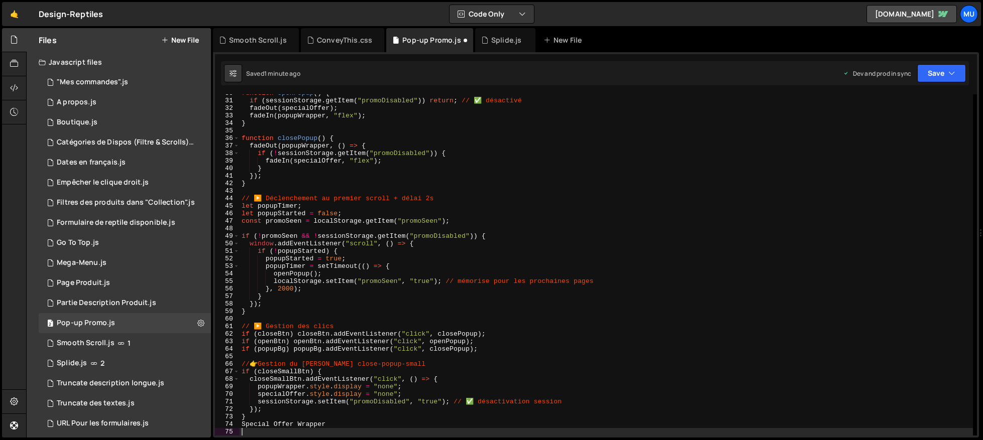
click at [326, 154] on div "function openPopup ( ) { if ( sessionStorage . getItem ( "promoDisabled" )) ret…" at bounding box center [605, 267] width 733 height 356
type textarea "Special Offer Wrapper"
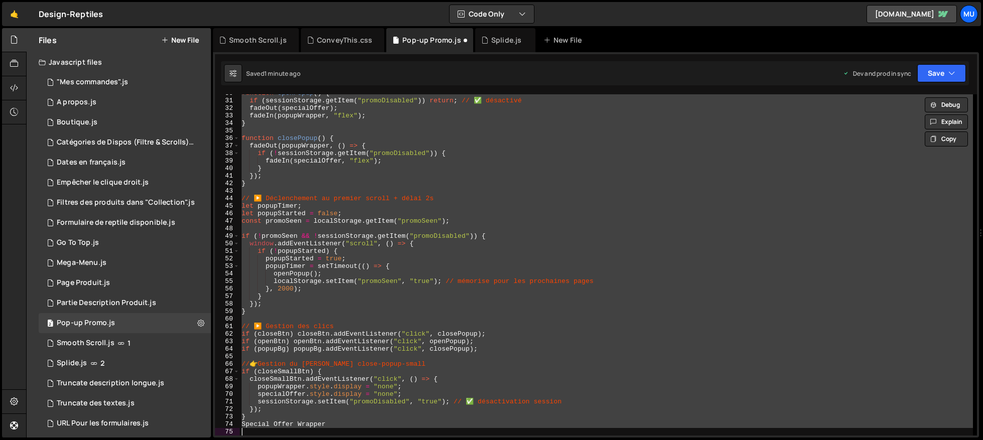
paste textarea
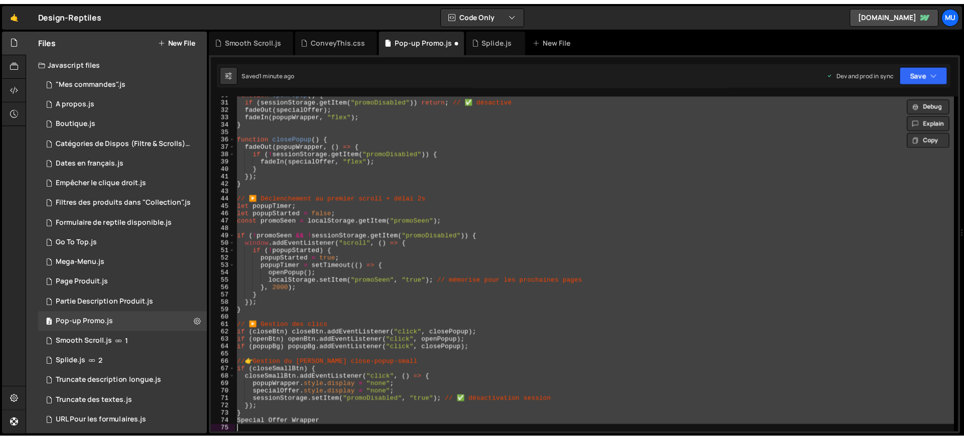
scroll to position [276, 0]
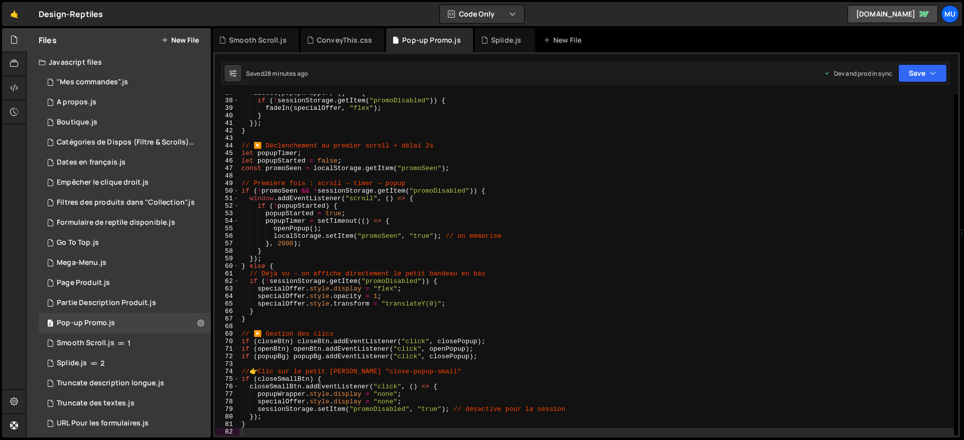
click at [182, 33] on div "Files New File" at bounding box center [119, 40] width 184 height 24
click at [181, 36] on button "New File" at bounding box center [180, 40] width 38 height 8
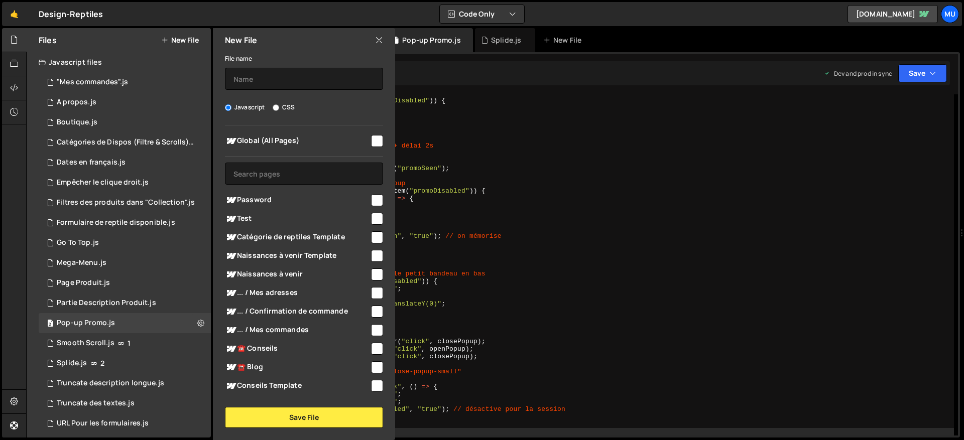
click at [257, 145] on span "Global (All Pages)" at bounding box center [297, 141] width 145 height 12
checkbox input "true"
click at [266, 76] on input "text" at bounding box center [304, 79] width 158 height 22
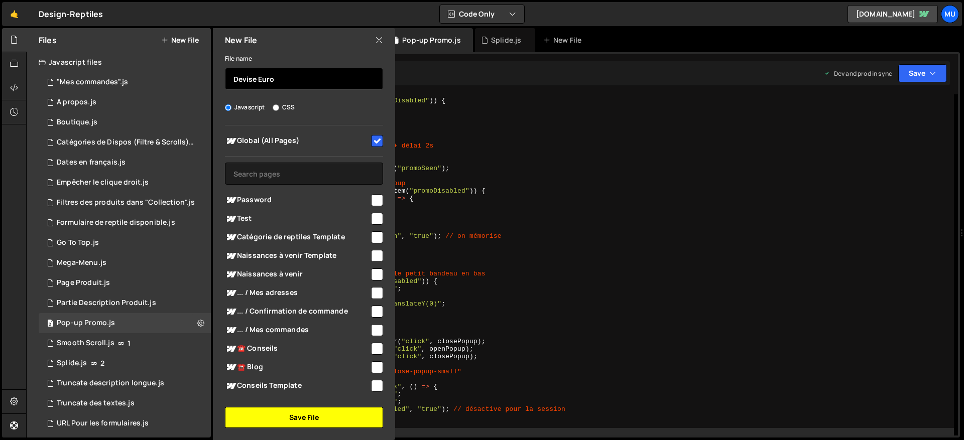
type input "Devise Euro"
click at [312, 425] on button "Save File" at bounding box center [304, 417] width 158 height 21
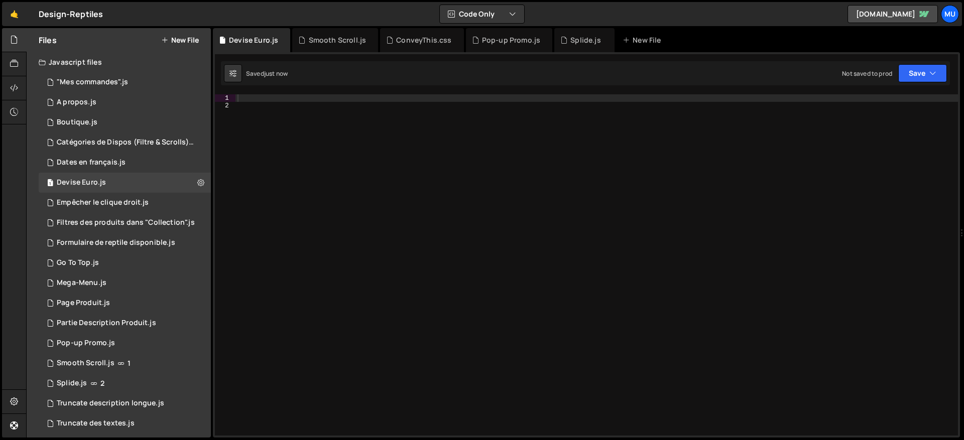
click at [452, 95] on div at bounding box center [596, 272] width 723 height 356
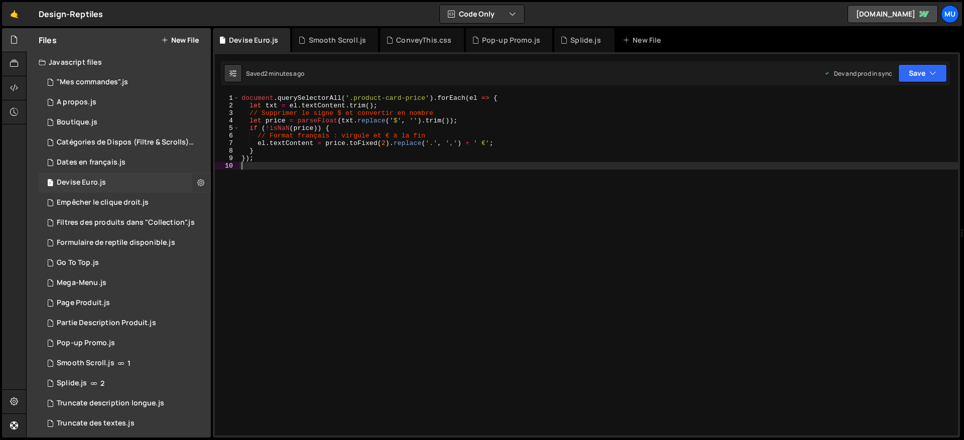
click at [200, 185] on icon at bounding box center [200, 183] width 7 height 10
type input "Devise Euro"
radio input "true"
checkbox input "true"
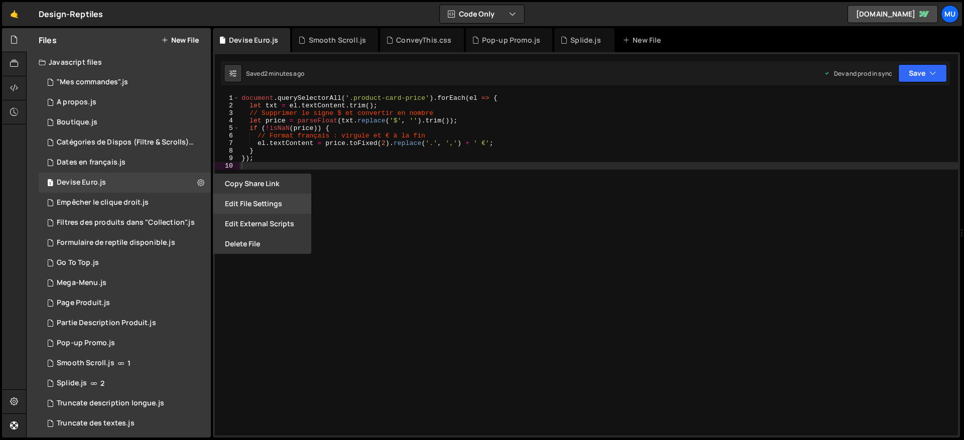
click at [259, 204] on button "Edit File Settings" at bounding box center [262, 204] width 98 height 20
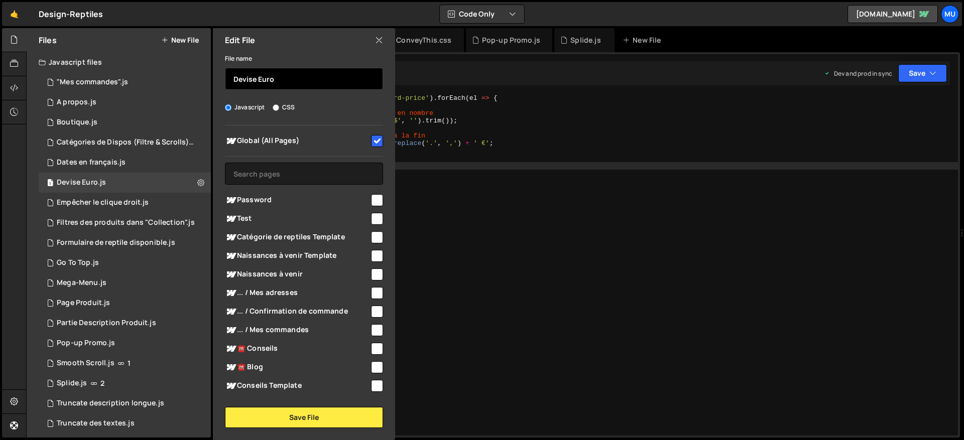
click at [304, 76] on input "Devise Euro" at bounding box center [304, 79] width 158 height 22
type input "Devise Euro (Partout)"
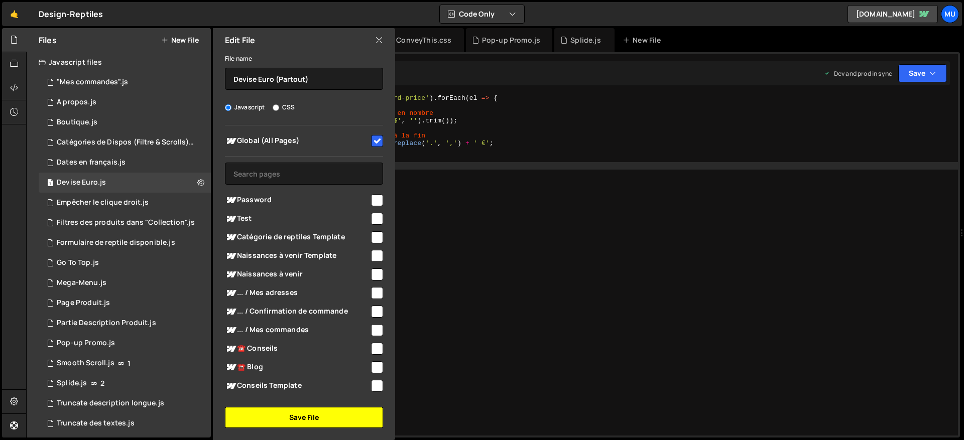
click at [294, 417] on button "Save File" at bounding box center [304, 417] width 158 height 21
checkbox input "false"
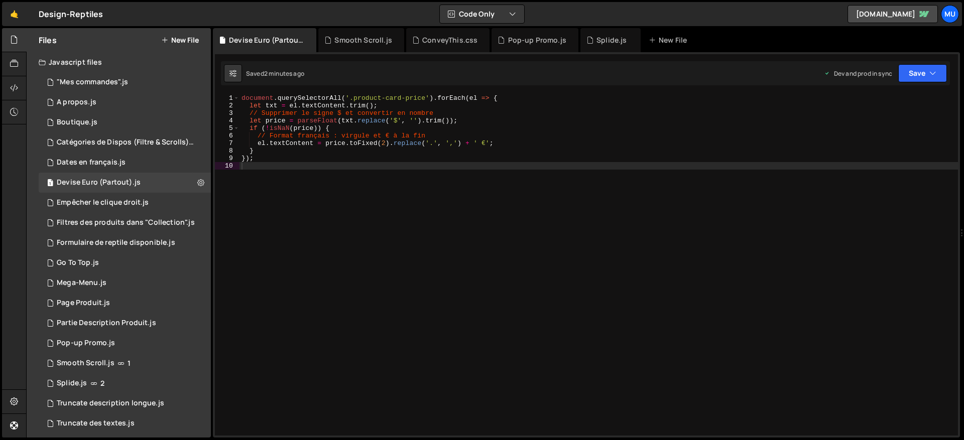
click at [181, 48] on div "Files New File" at bounding box center [119, 40] width 184 height 24
click at [183, 42] on button "New File" at bounding box center [180, 40] width 38 height 8
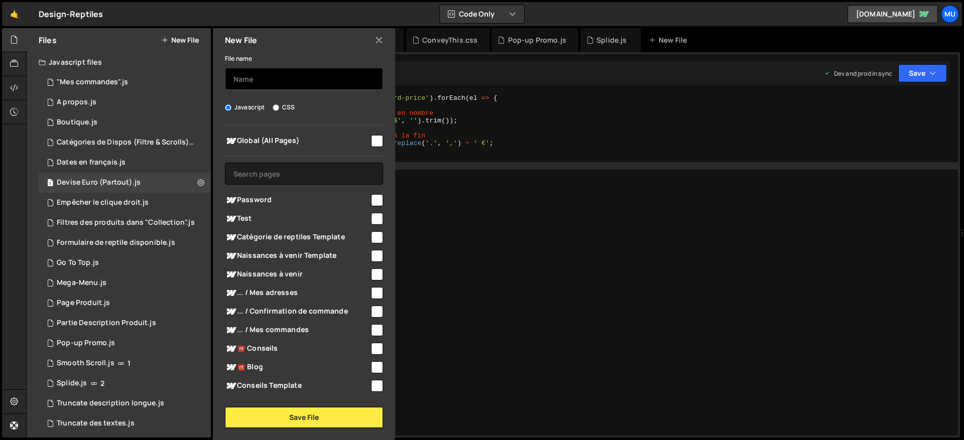
click at [273, 82] on input "text" at bounding box center [304, 79] width 158 height 22
type input "Devise Euro "Produit""
click at [254, 186] on div "Global (All Pages) Password" at bounding box center [304, 260] width 182 height 269
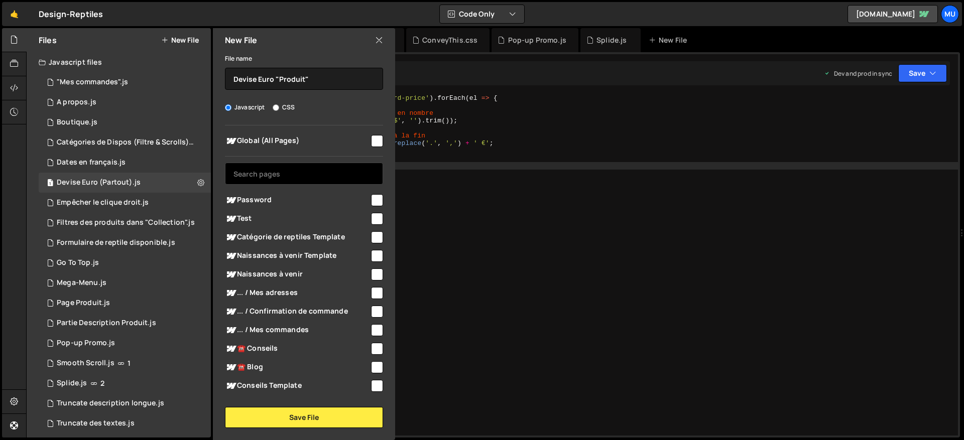
click at [255, 170] on input "text" at bounding box center [304, 174] width 158 height 22
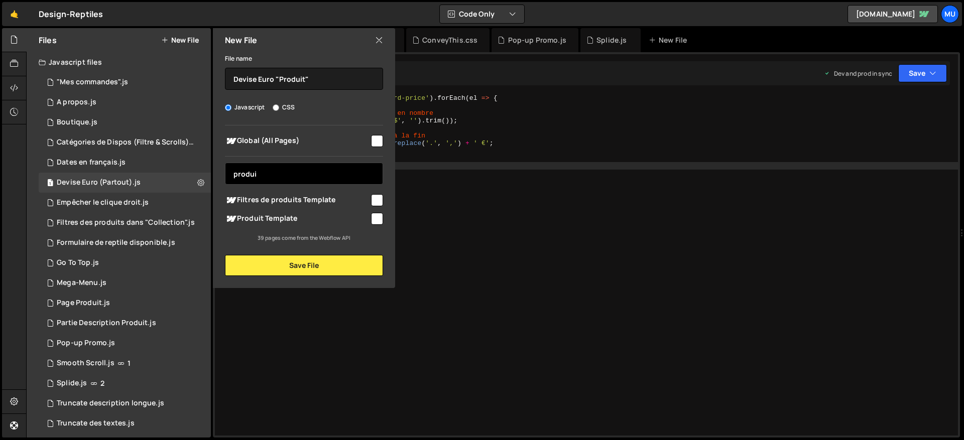
type input "produi"
click at [260, 220] on span "Produit Template" at bounding box center [297, 219] width 145 height 12
checkbox input "true"
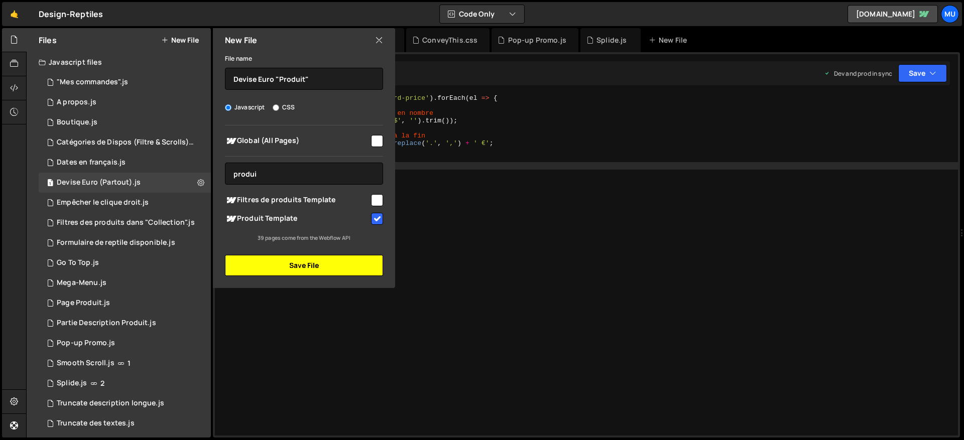
click at [267, 257] on button "Save File" at bounding box center [304, 265] width 158 height 21
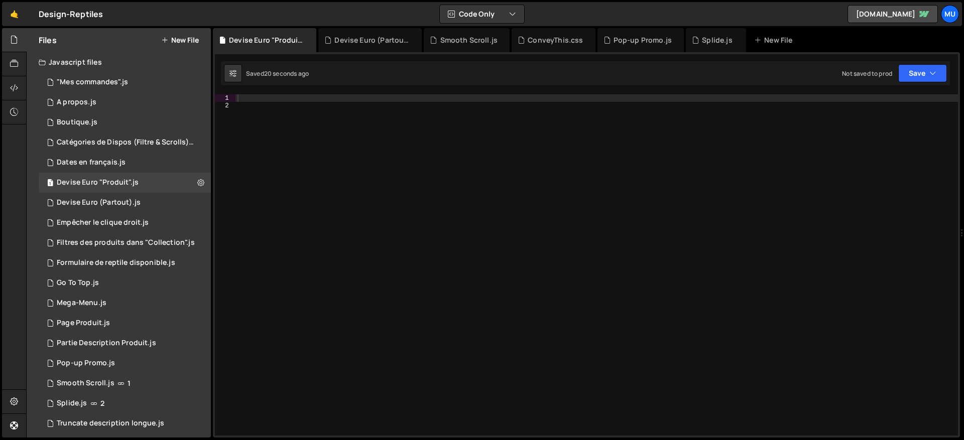
click at [394, 154] on div at bounding box center [596, 272] width 723 height 356
